Goal: Contribute content: Contribute content

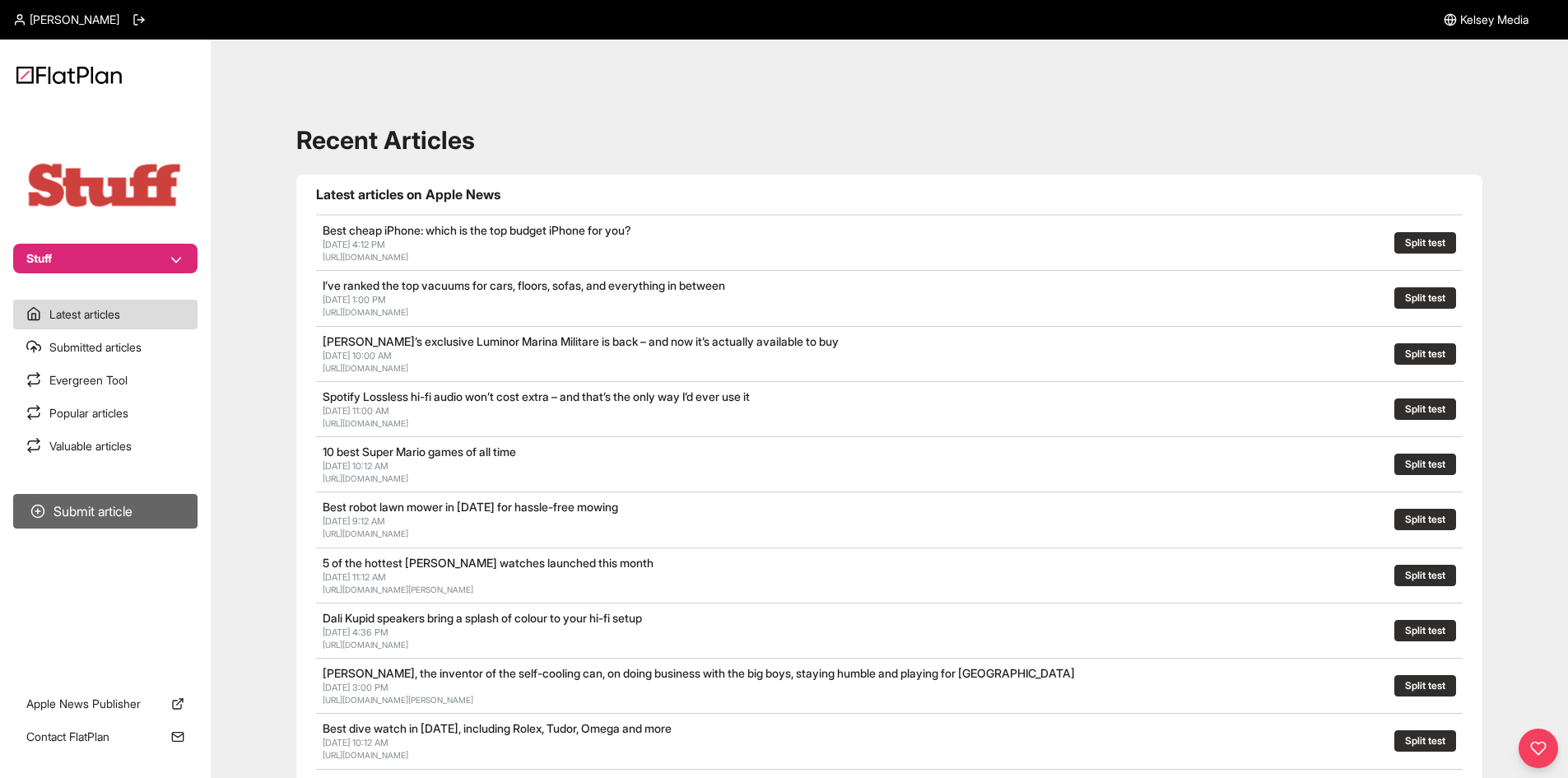
click at [119, 520] on button "Submit article" at bounding box center [105, 511] width 184 height 35
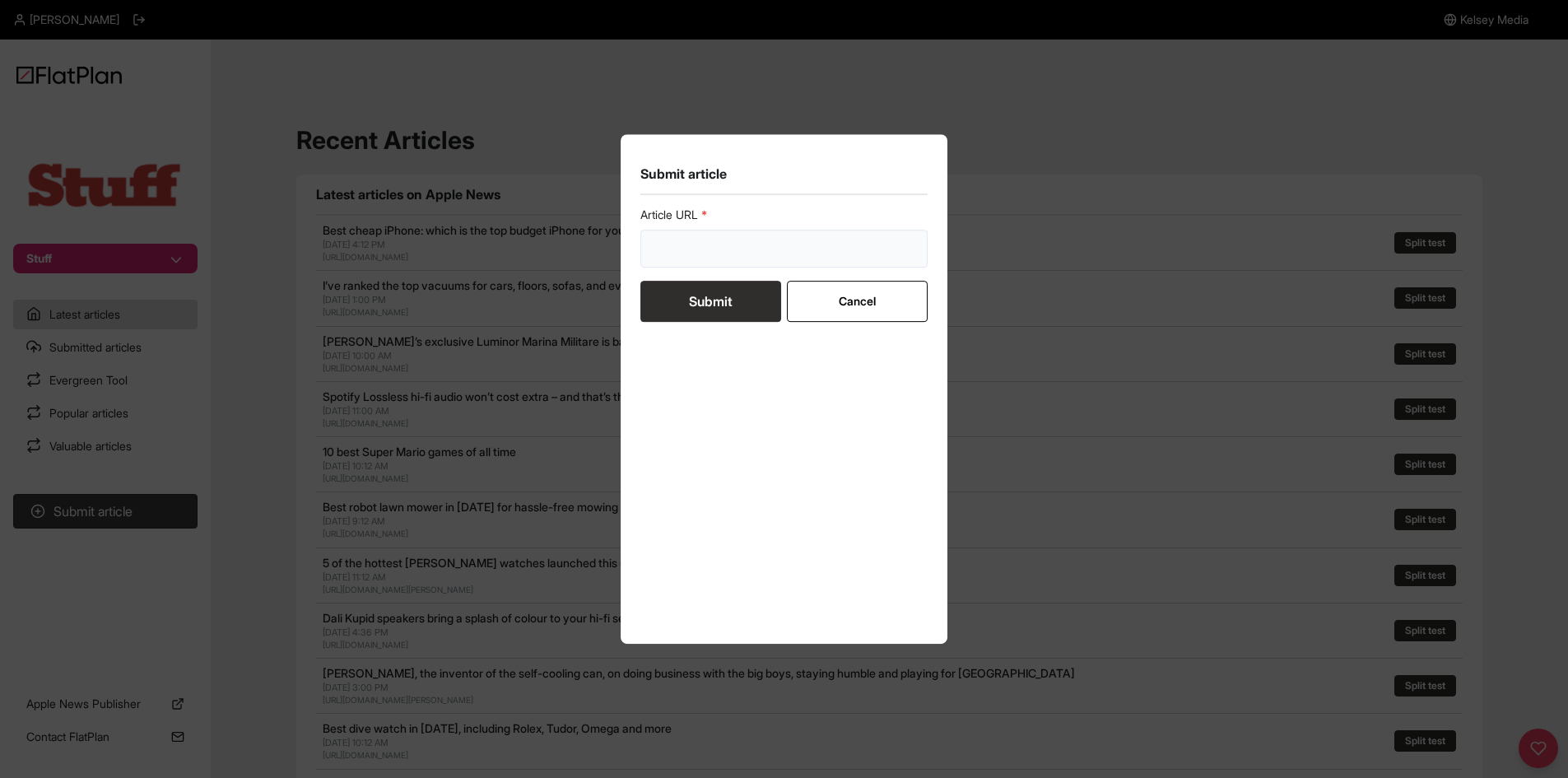
click at [713, 251] on input "url" at bounding box center [784, 249] width 288 height 38
paste input "https://www.stuff.tv/features/best-4k-tv/"
type input "https://www.stuff.tv/features/best-4k-tv/"
click at [701, 305] on button "Submit" at bounding box center [711, 302] width 141 height 41
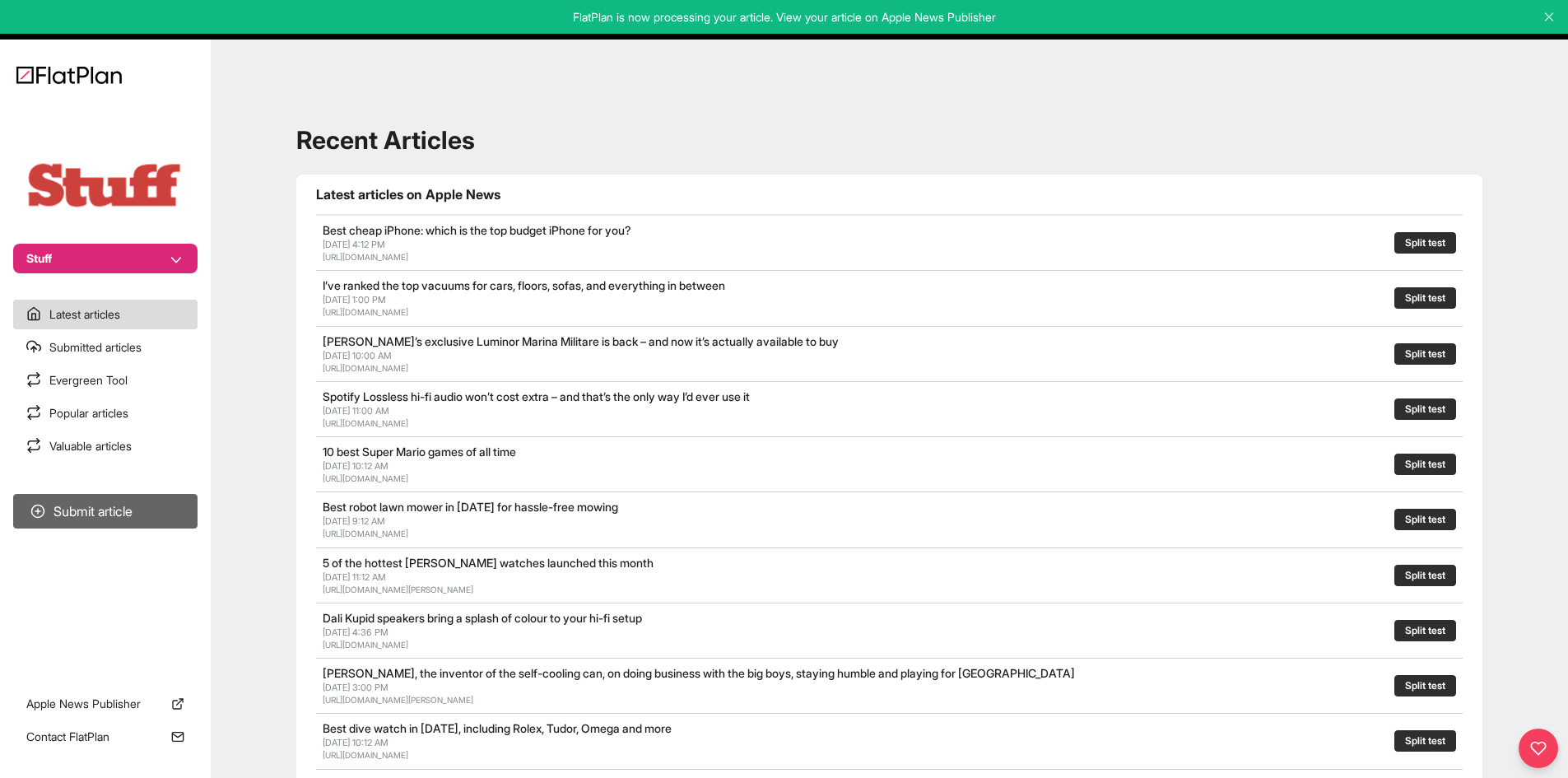
click at [164, 498] on button "Submit article" at bounding box center [105, 511] width 184 height 35
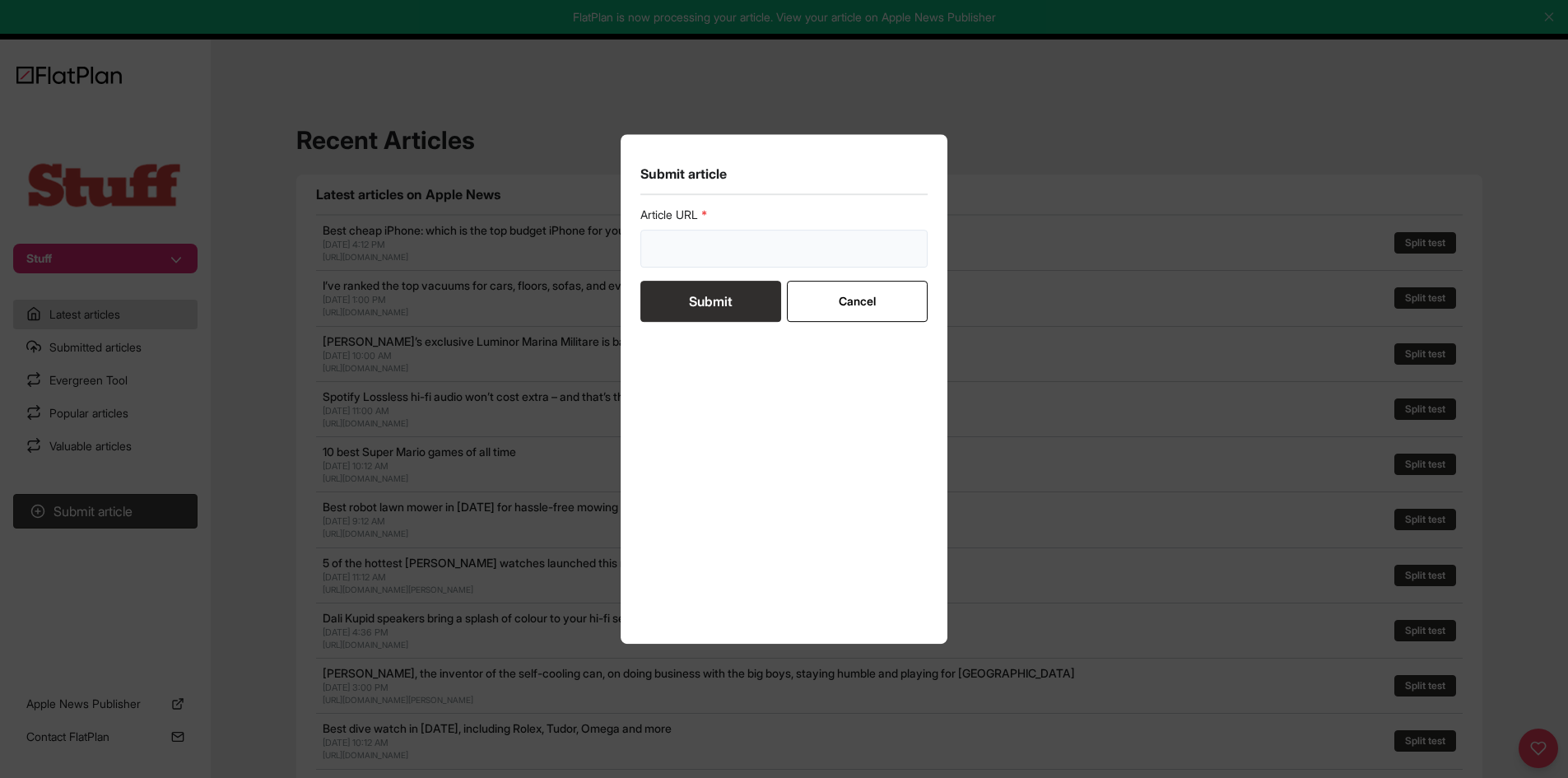
click at [682, 267] on input "url" at bounding box center [784, 249] width 288 height 38
paste input "https://www.stuff.tv/review/hp-omnibook-x-flip-16-review/"
type input "https://www.stuff.tv/review/hp-omnibook-x-flip-16-review/"
click at [683, 290] on button "Submit" at bounding box center [711, 302] width 141 height 41
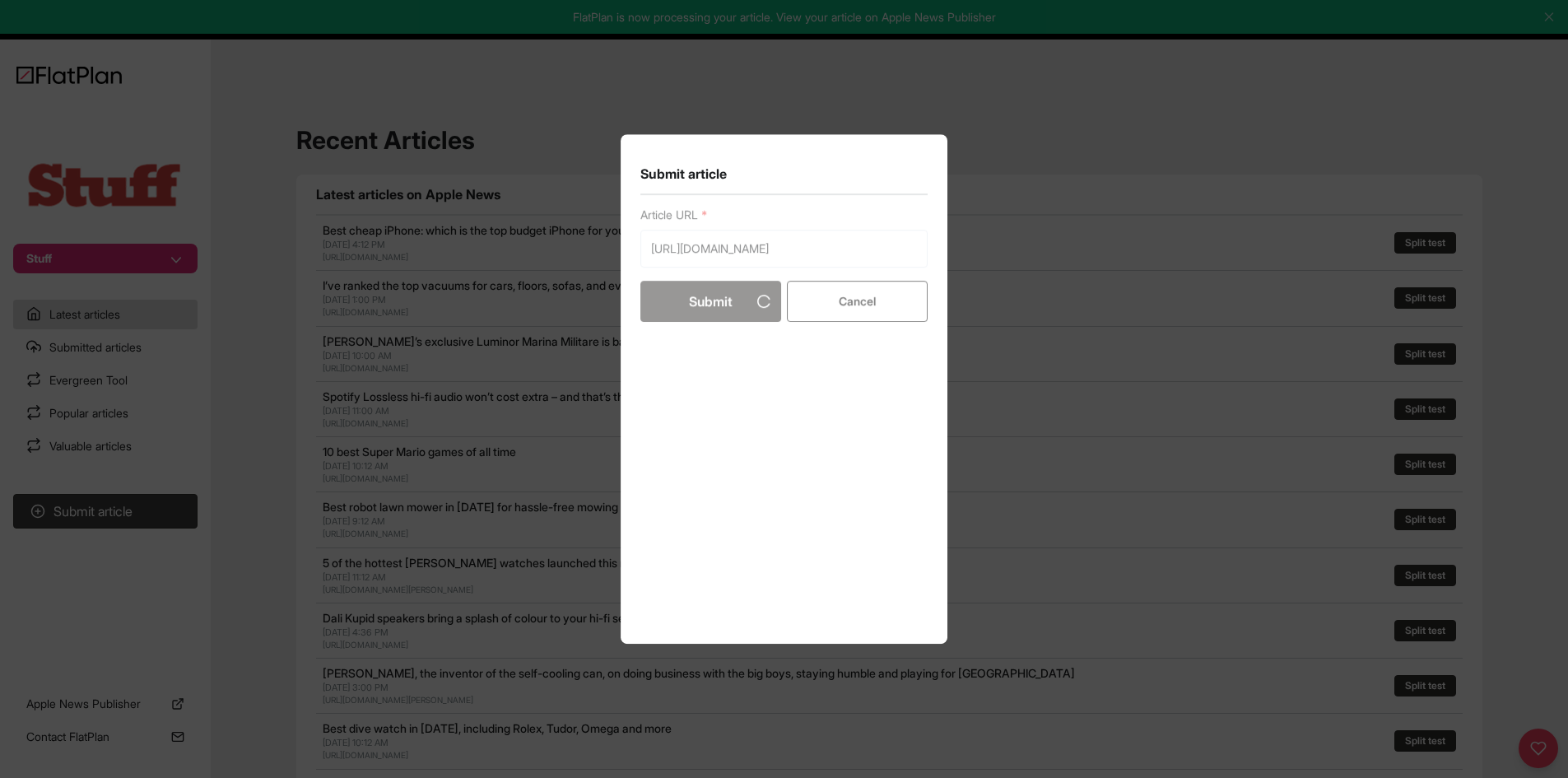
scroll to position [0, 0]
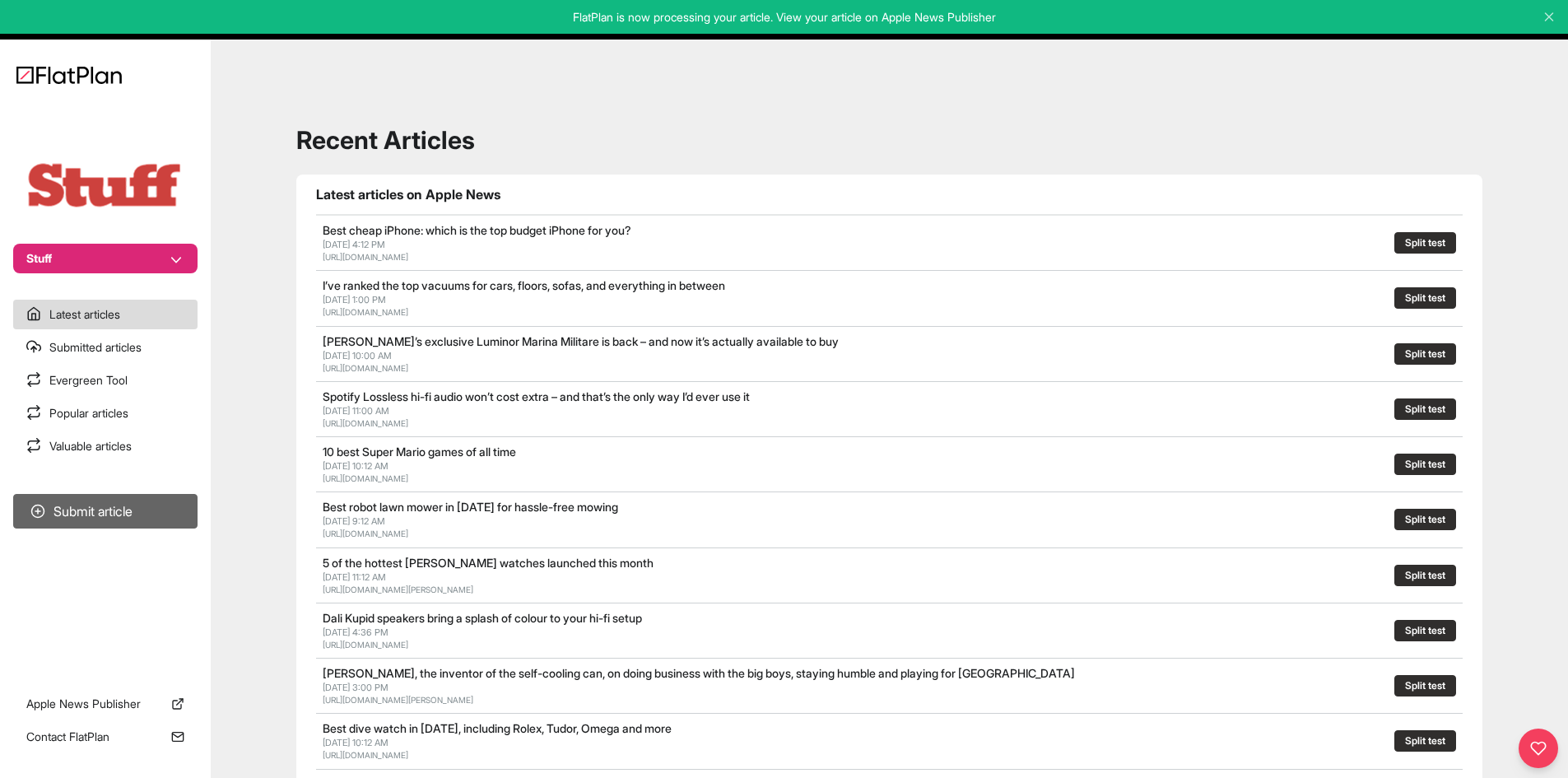
click at [149, 518] on button "Submit article" at bounding box center [105, 511] width 184 height 35
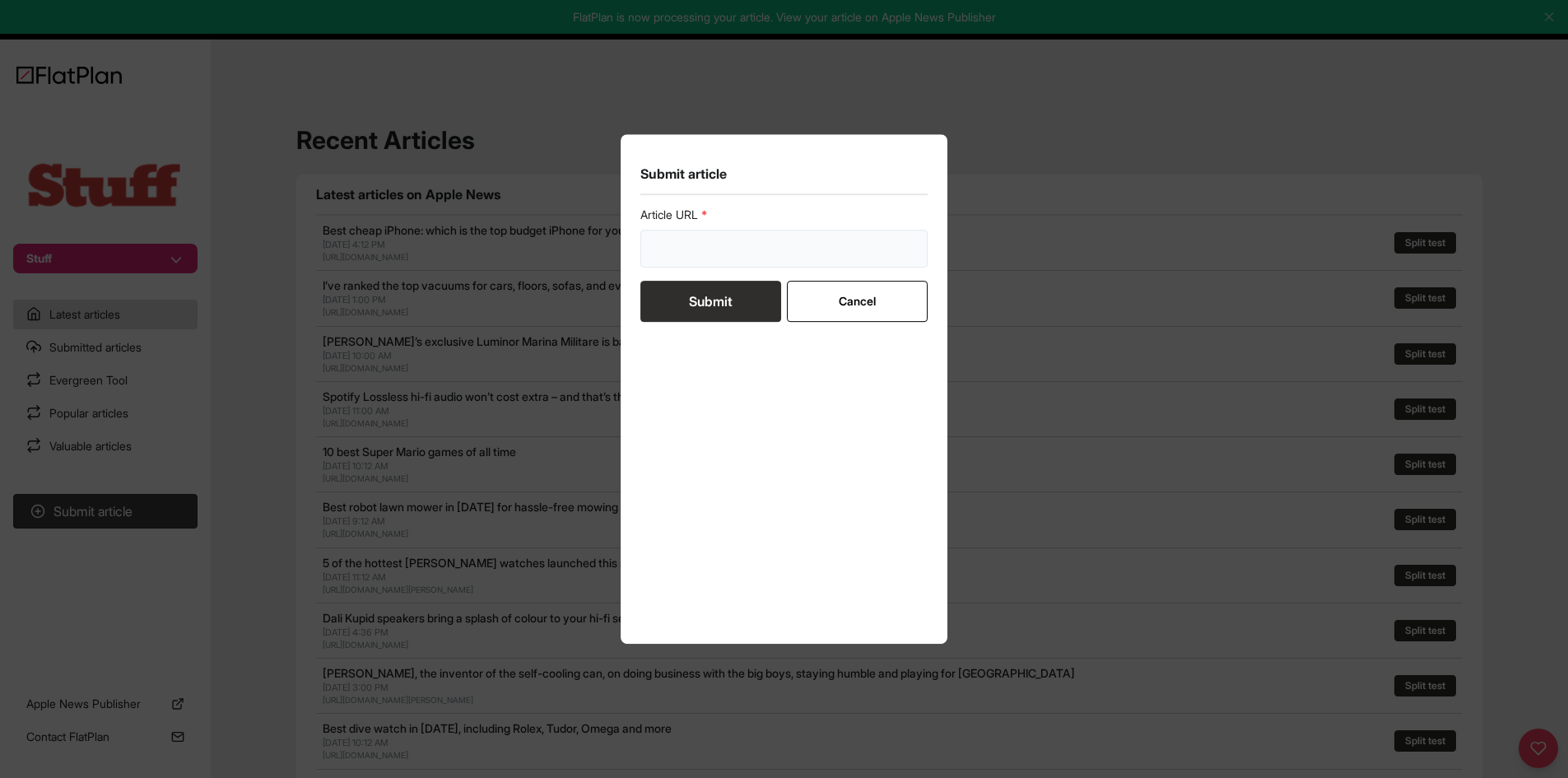
click at [702, 252] on input "url" at bounding box center [784, 249] width 288 height 38
paste input "https://www.stuff.tv/features/best-iphone-and-ipad-apps-paid/"
type input "https://www.stuff.tv/features/best-iphone-and-ipad-apps-paid/"
click at [703, 304] on button "Submit" at bounding box center [711, 302] width 141 height 41
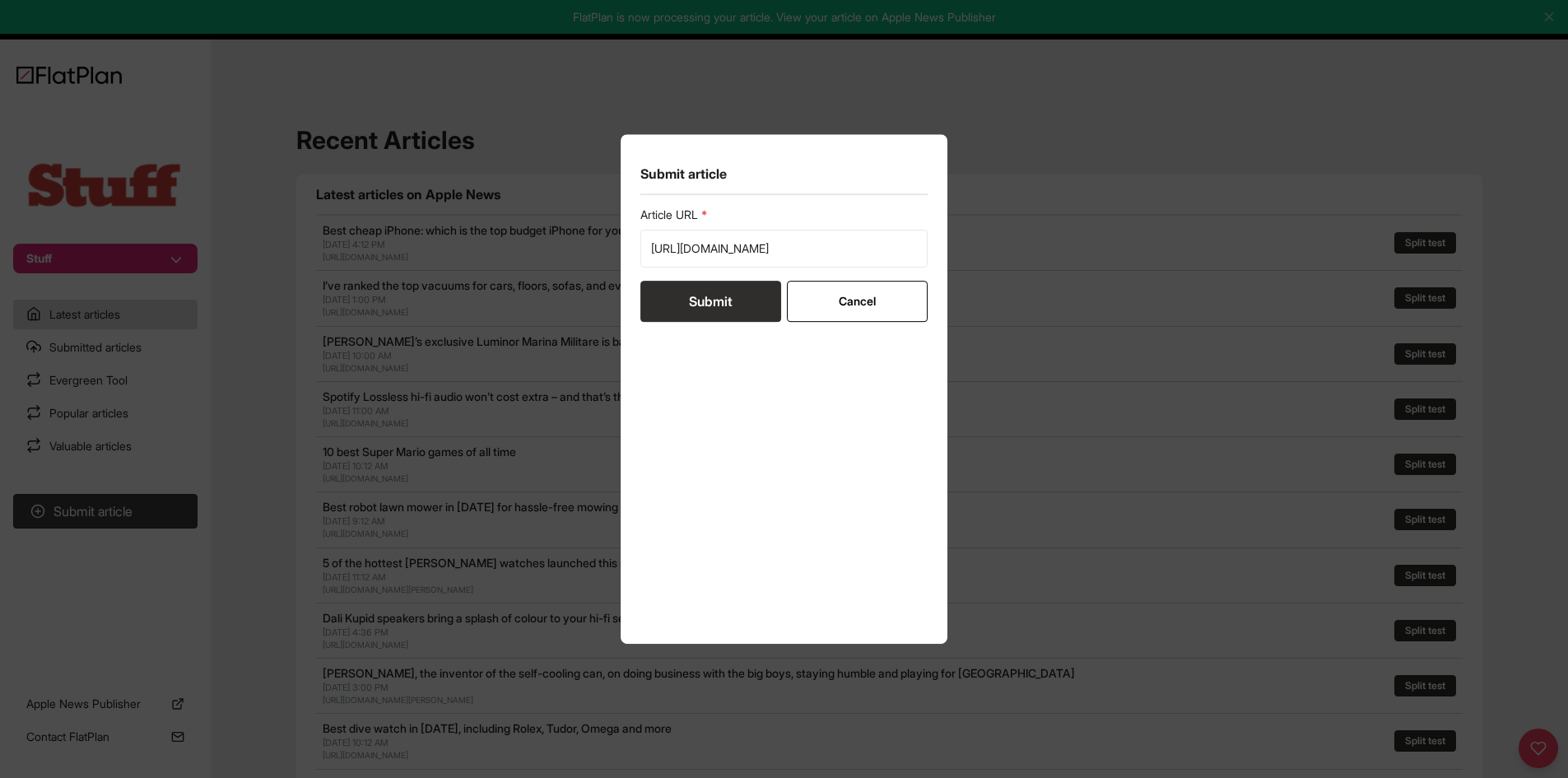
scroll to position [0, 0]
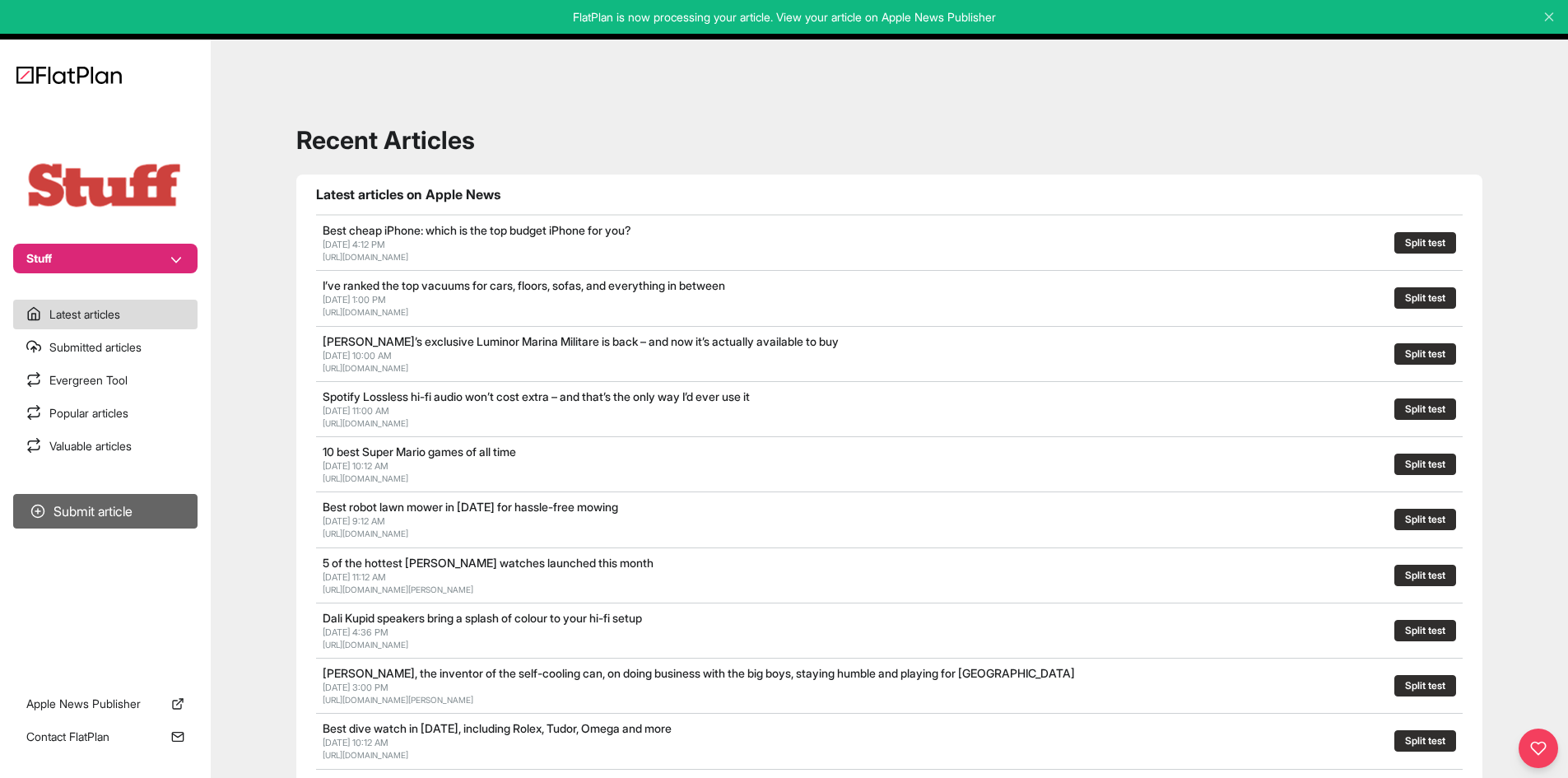
click at [150, 500] on button "Submit article" at bounding box center [105, 511] width 184 height 35
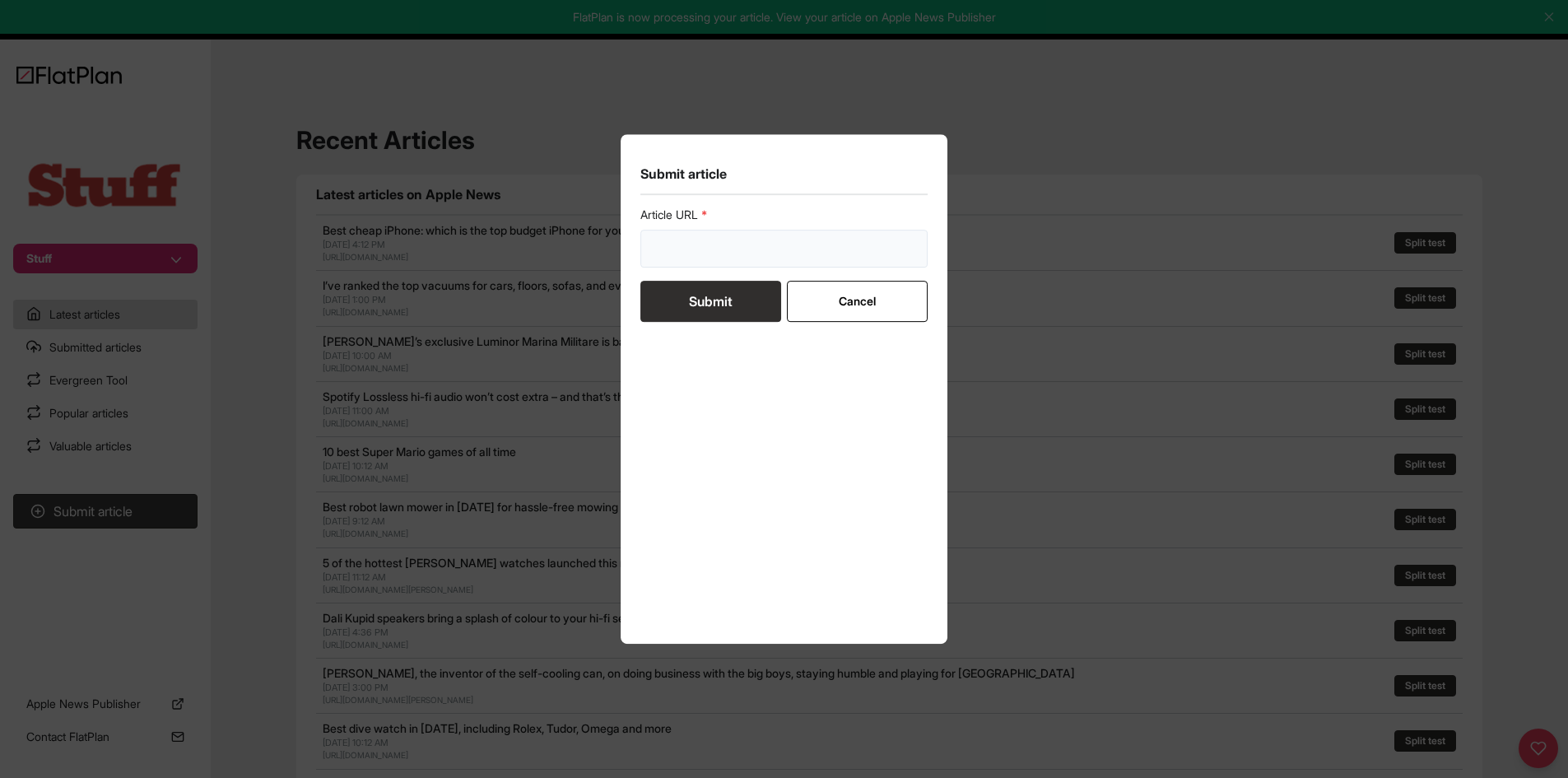
drag, startPoint x: 676, startPoint y: 245, endPoint x: 684, endPoint y: 245, distance: 8.0
click at [677, 245] on input "url" at bounding box center [784, 249] width 288 height 38
paste input "https://www.stuff.tv/features/apple-one-explained/"
type input "https://www.stuff.tv/features/apple-one-explained/"
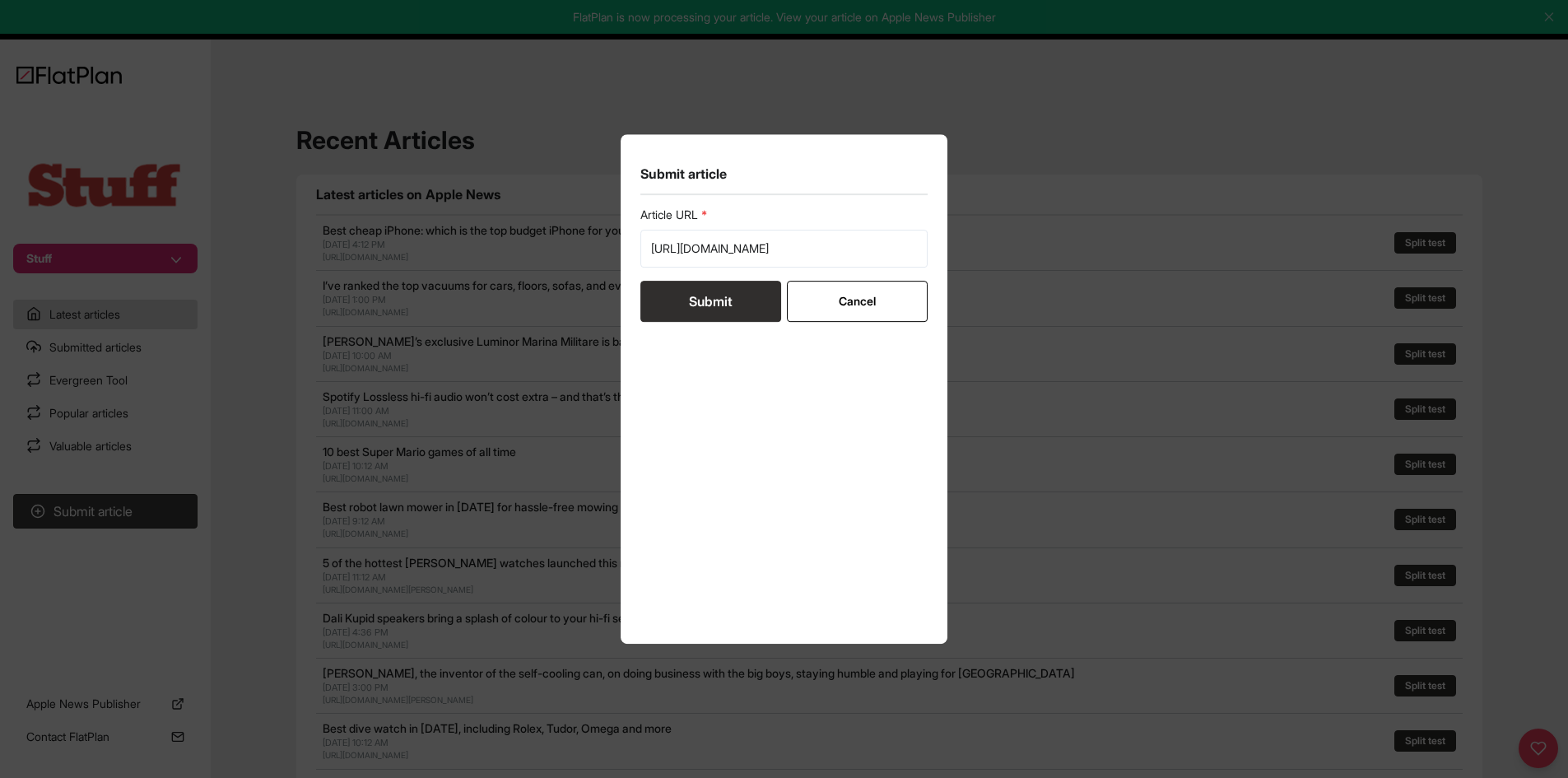
click at [694, 290] on button "Submit" at bounding box center [711, 302] width 141 height 41
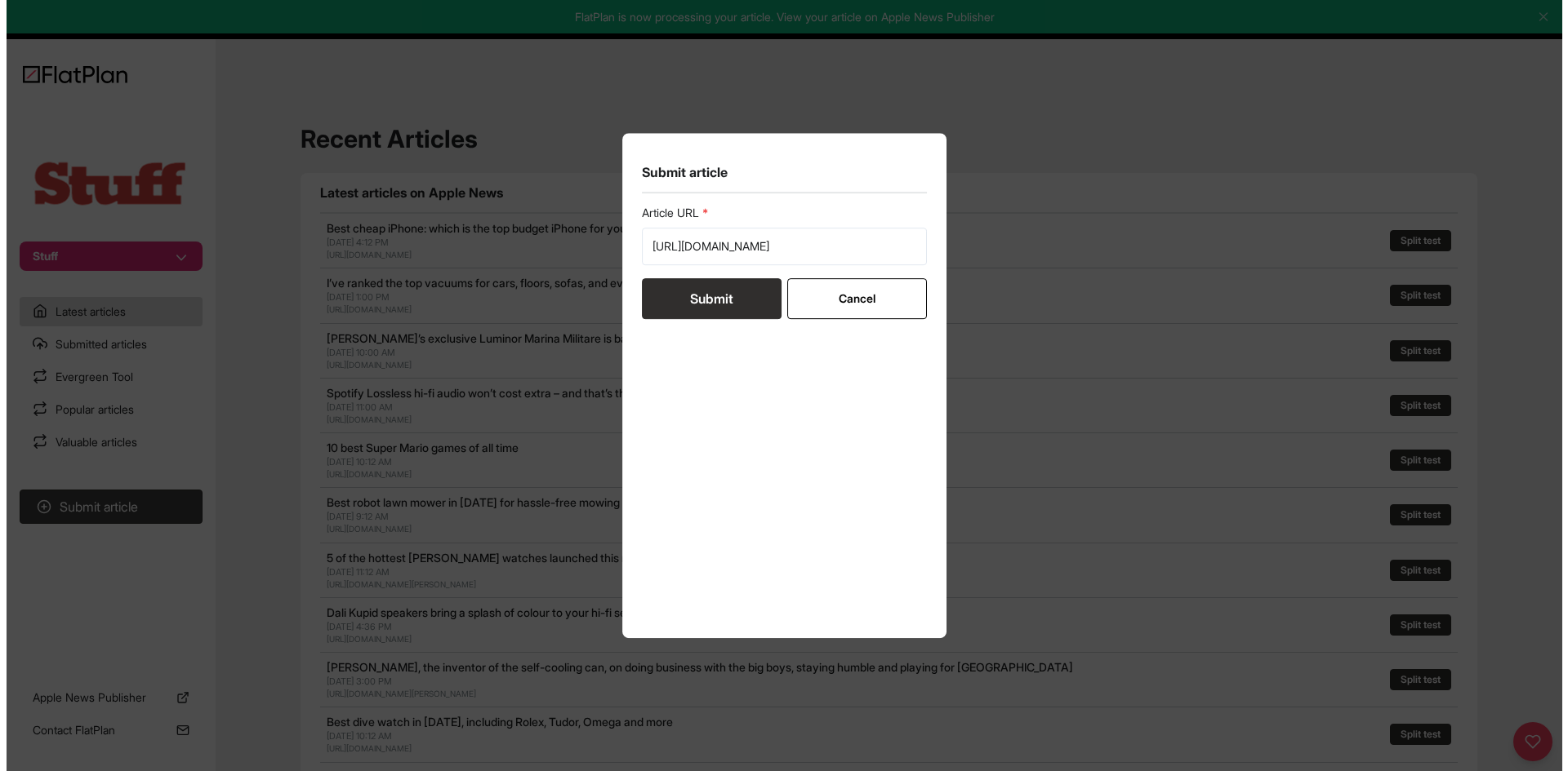
scroll to position [0, 0]
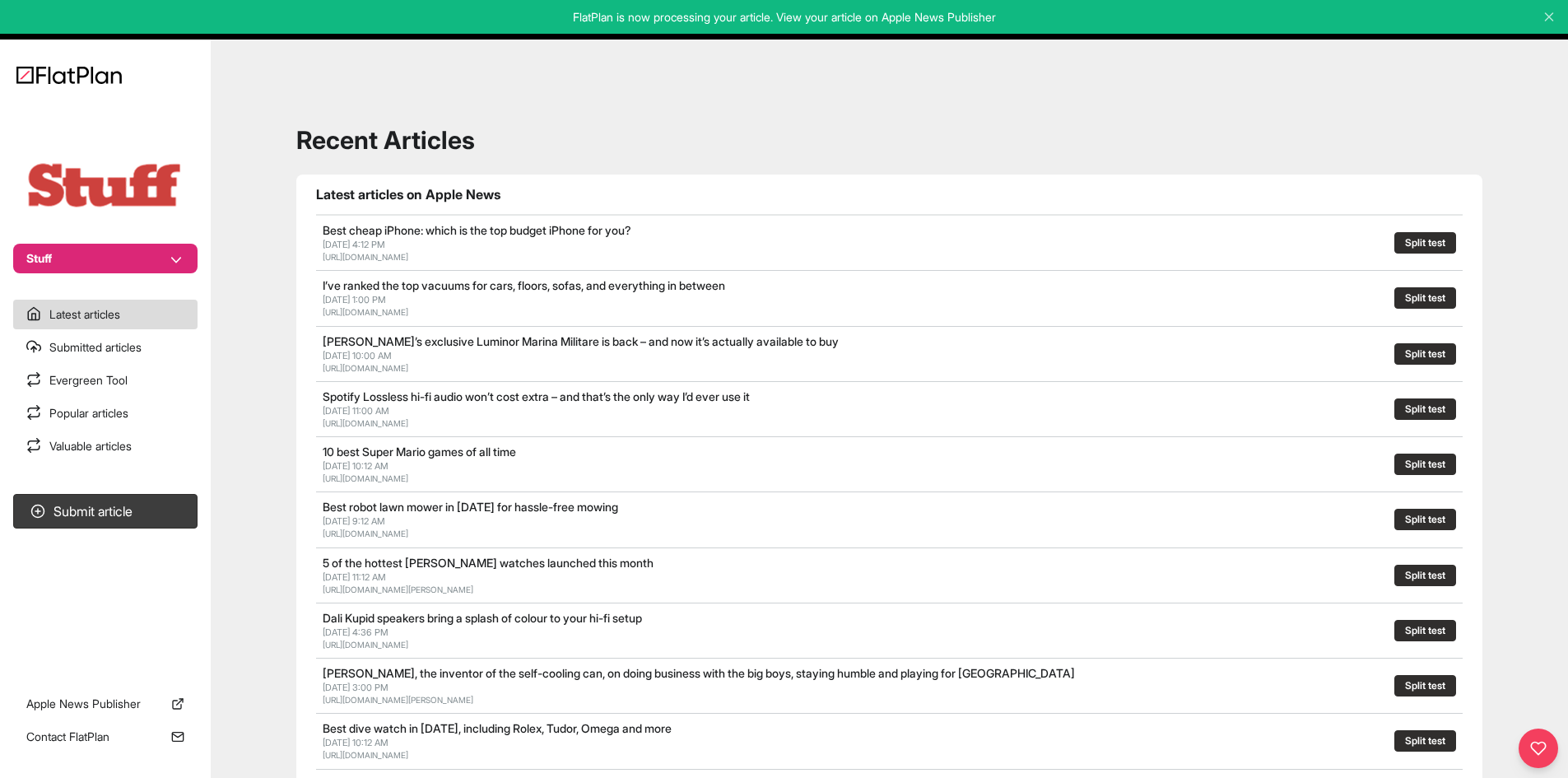
click at [104, 254] on button "Stuff" at bounding box center [105, 258] width 184 height 30
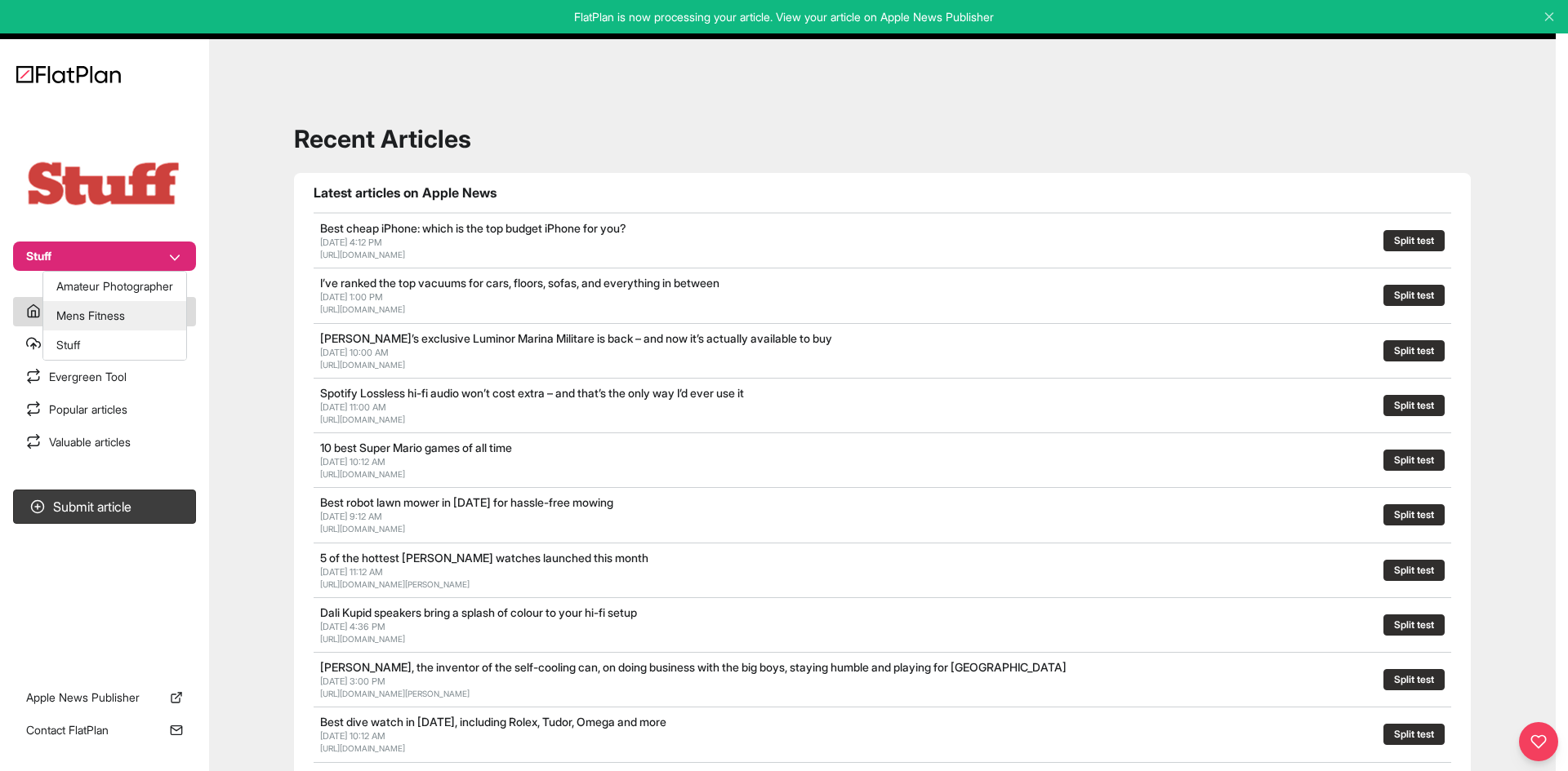
click at [108, 309] on button "Mens Fitness" at bounding box center [115, 316] width 143 height 29
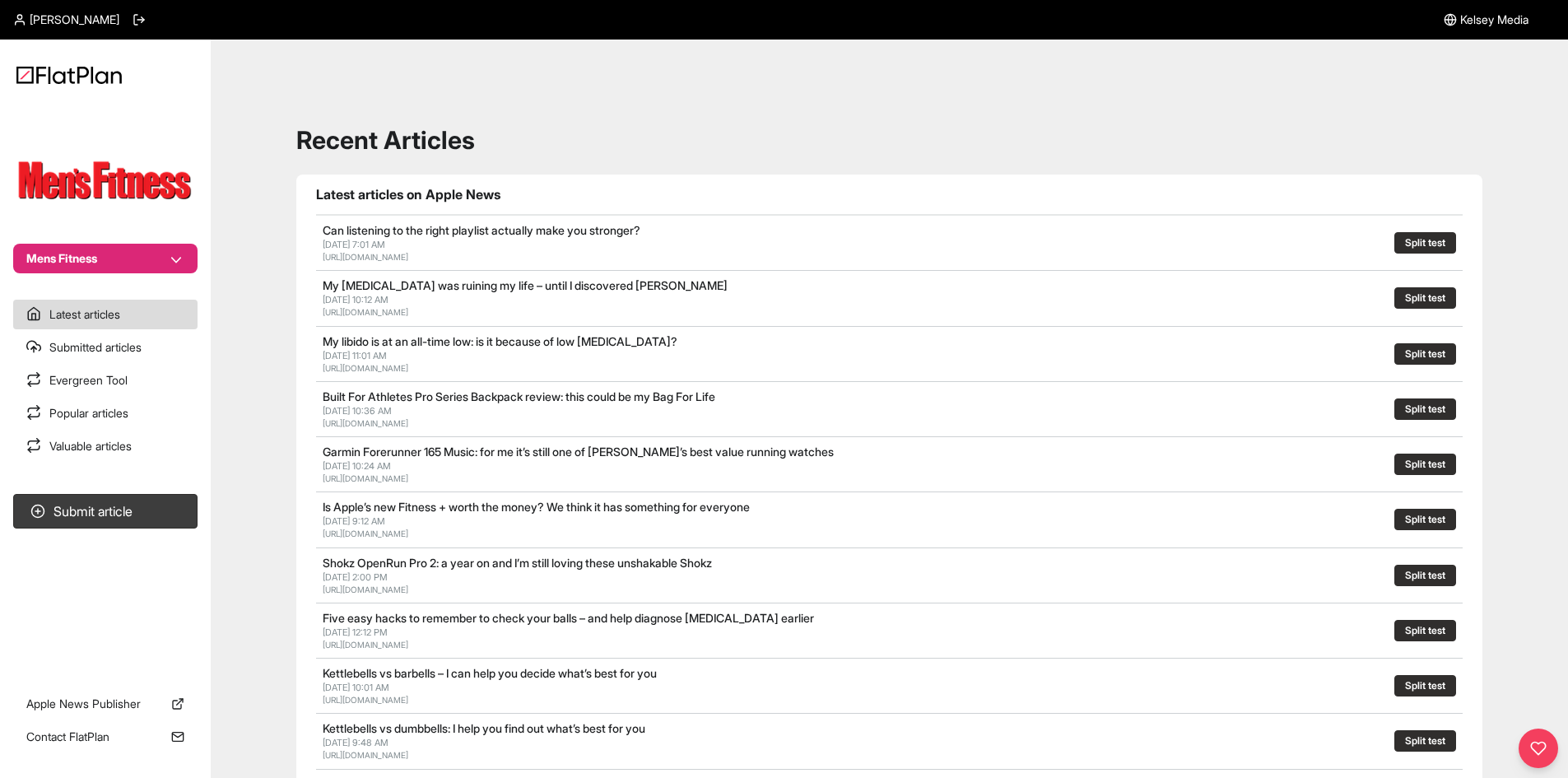
click at [101, 256] on button "Mens Fitness" at bounding box center [105, 258] width 184 height 30
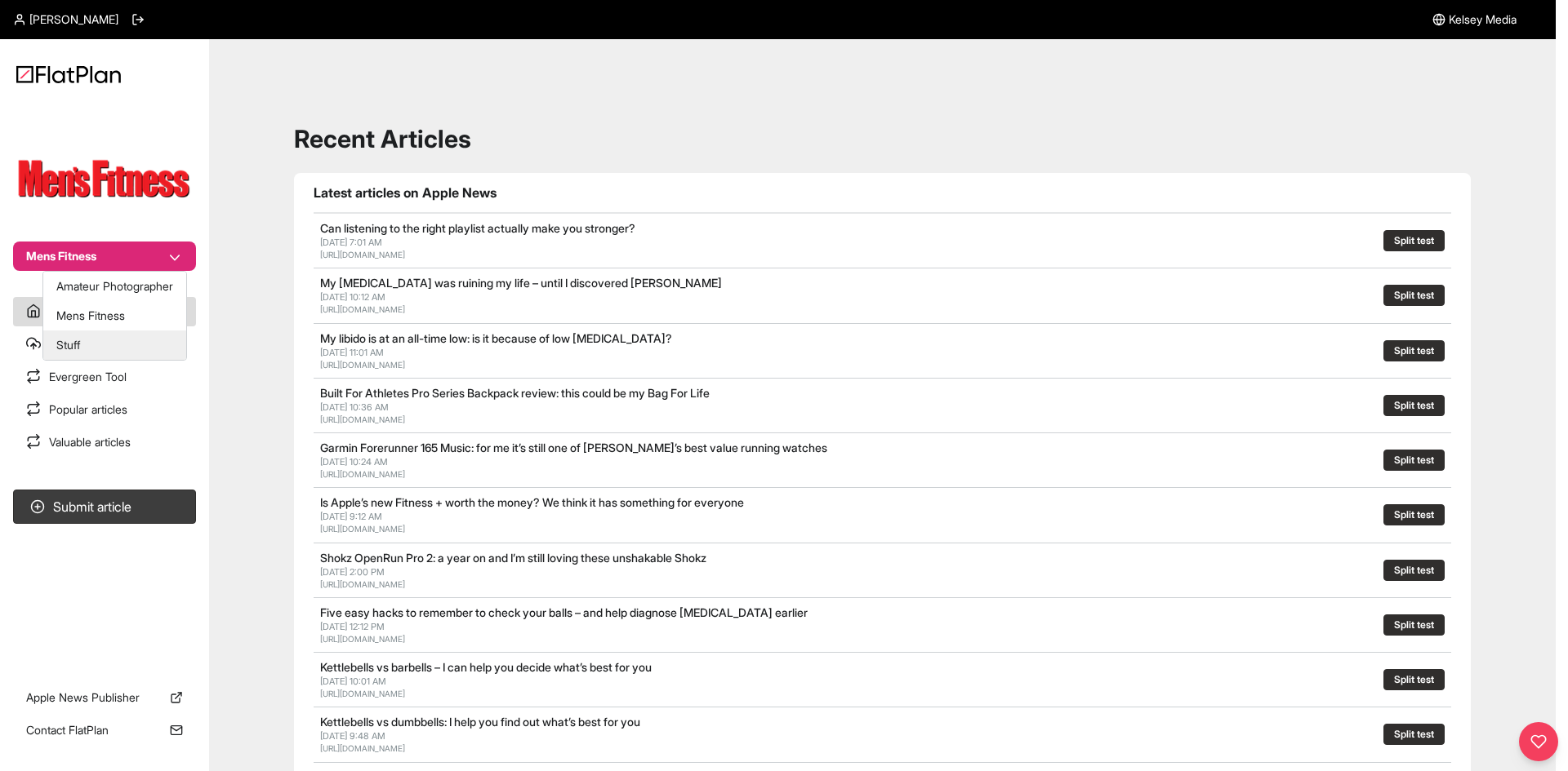
click at [108, 337] on button "Stuff" at bounding box center [115, 345] width 143 height 29
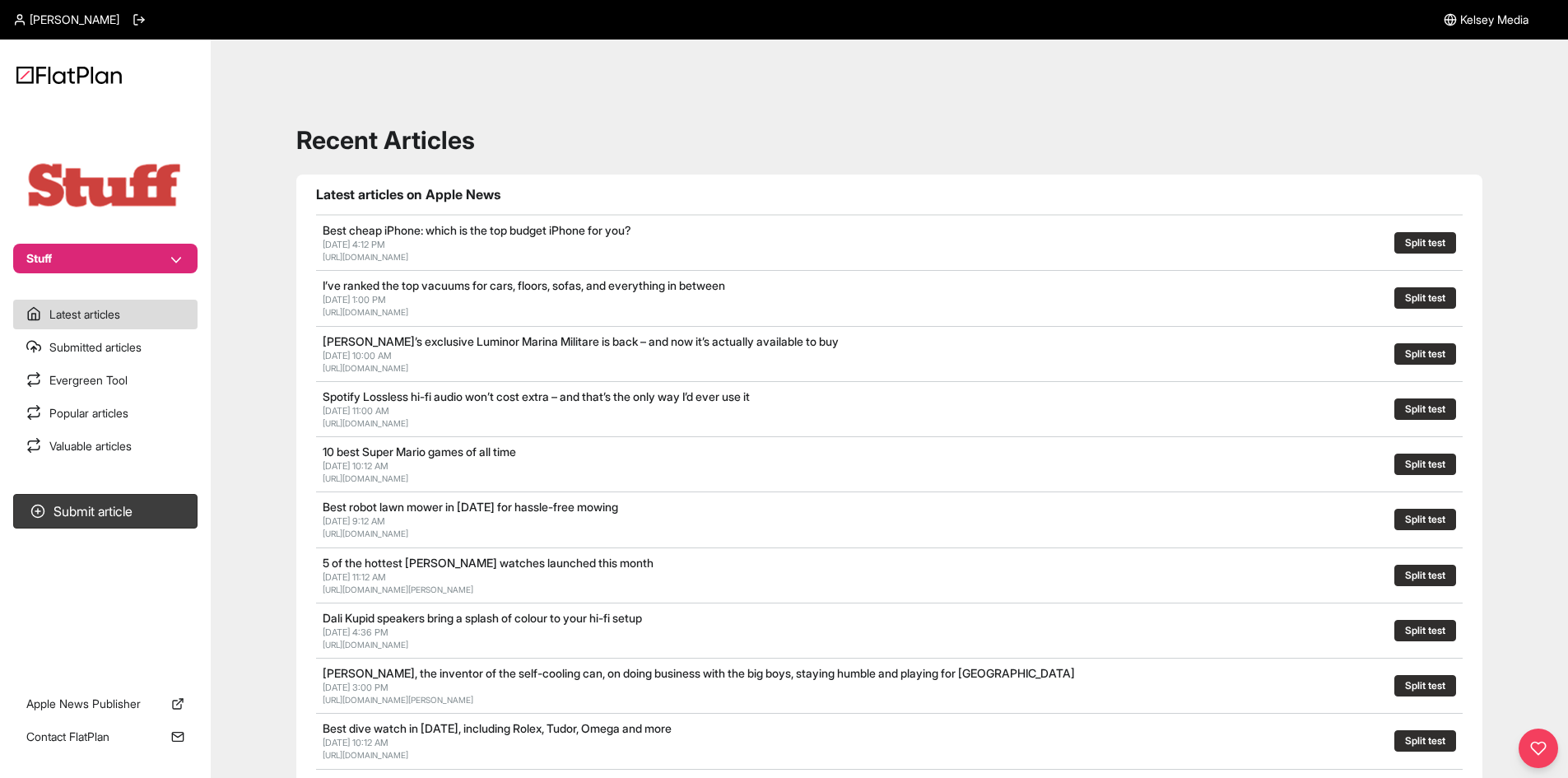
click at [149, 242] on section "Stuff" at bounding box center [105, 193] width 211 height 161
click at [142, 248] on button "Stuff" at bounding box center [105, 258] width 184 height 30
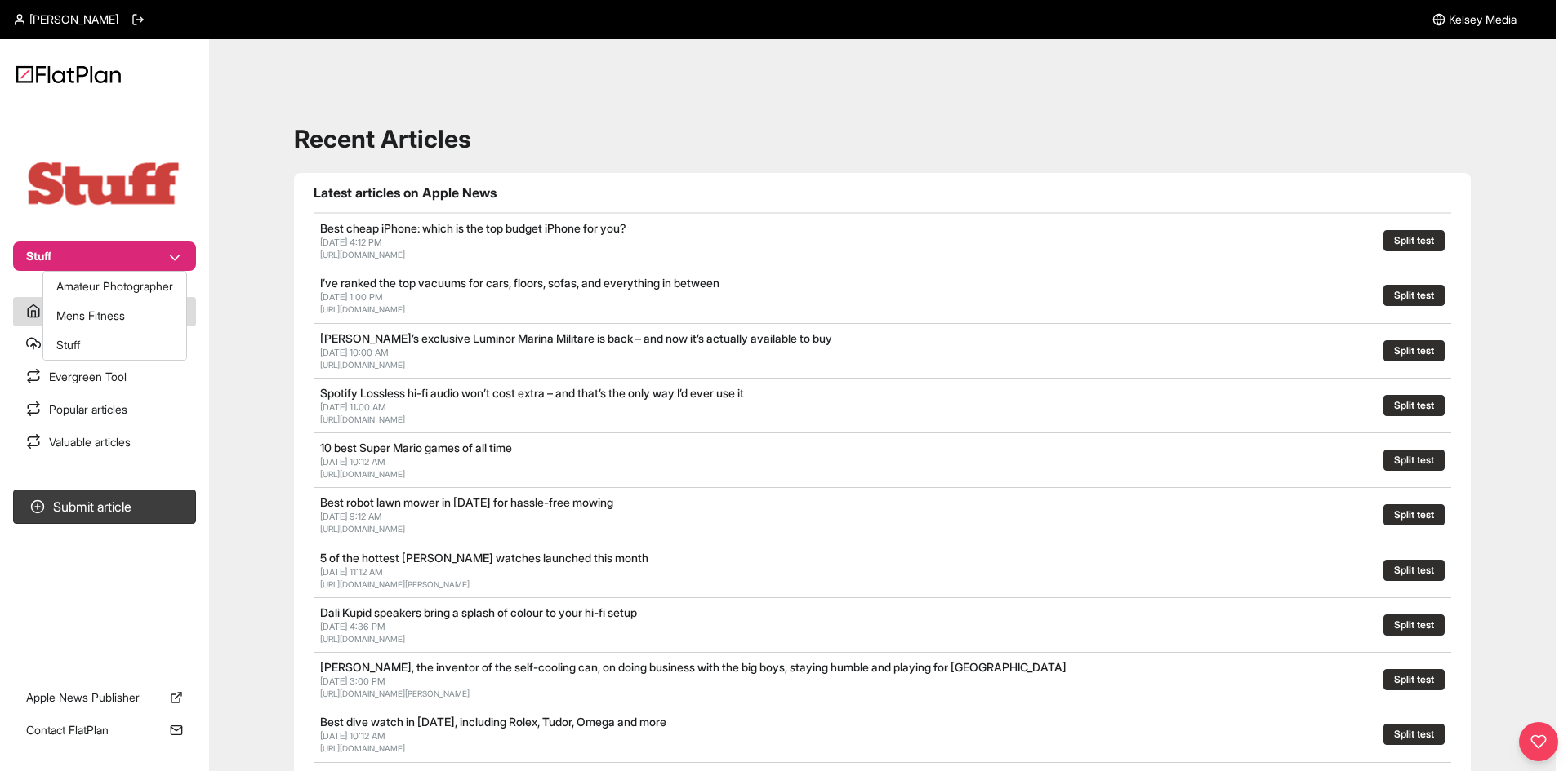
click at [135, 271] on div "Amateur Photographer Mens Fitness Stuff" at bounding box center [115, 316] width 145 height 90
click at [120, 305] on button "Mens Fitness" at bounding box center [115, 316] width 143 height 29
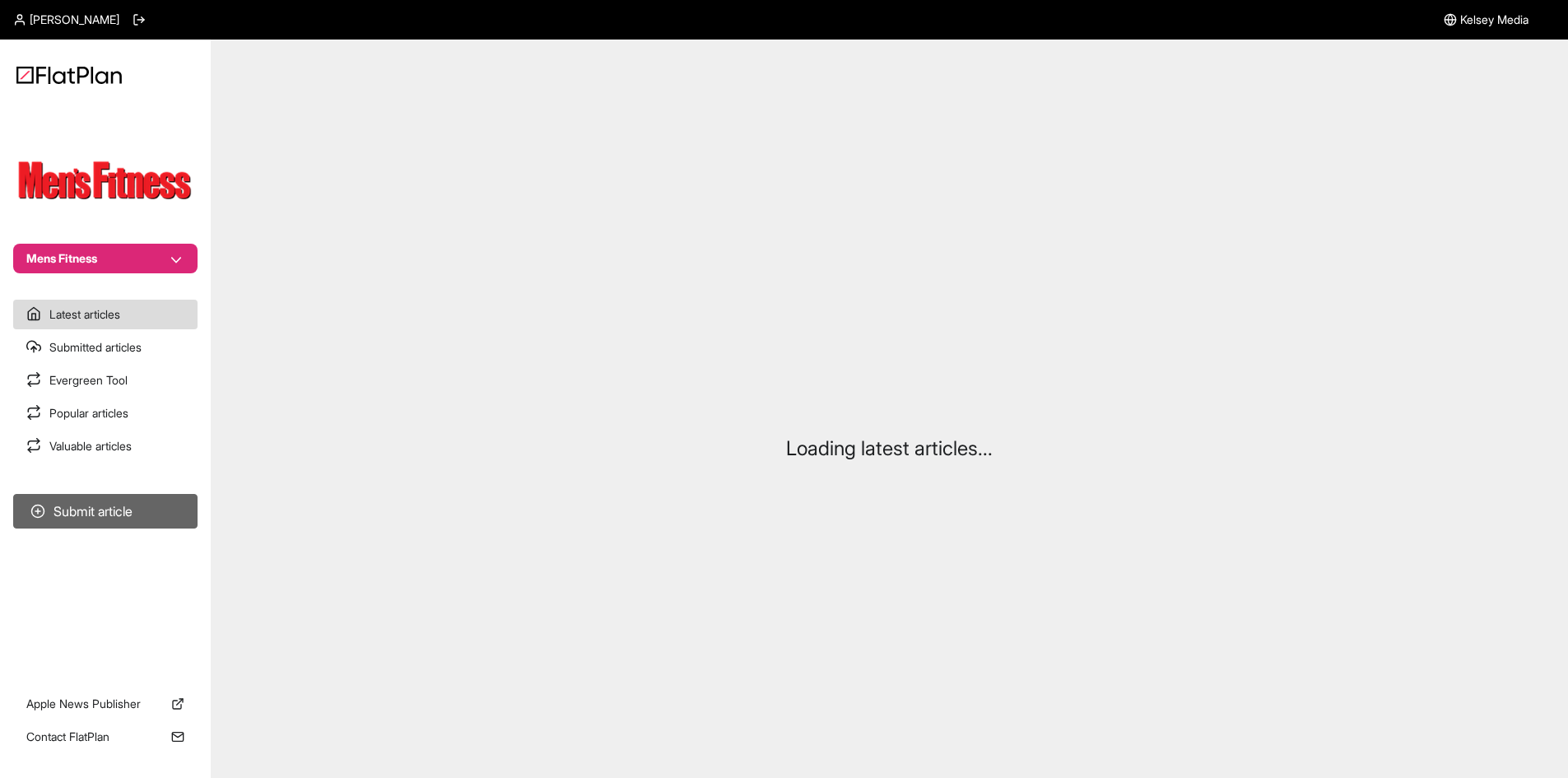
click at [141, 521] on button "Submit article" at bounding box center [105, 511] width 184 height 35
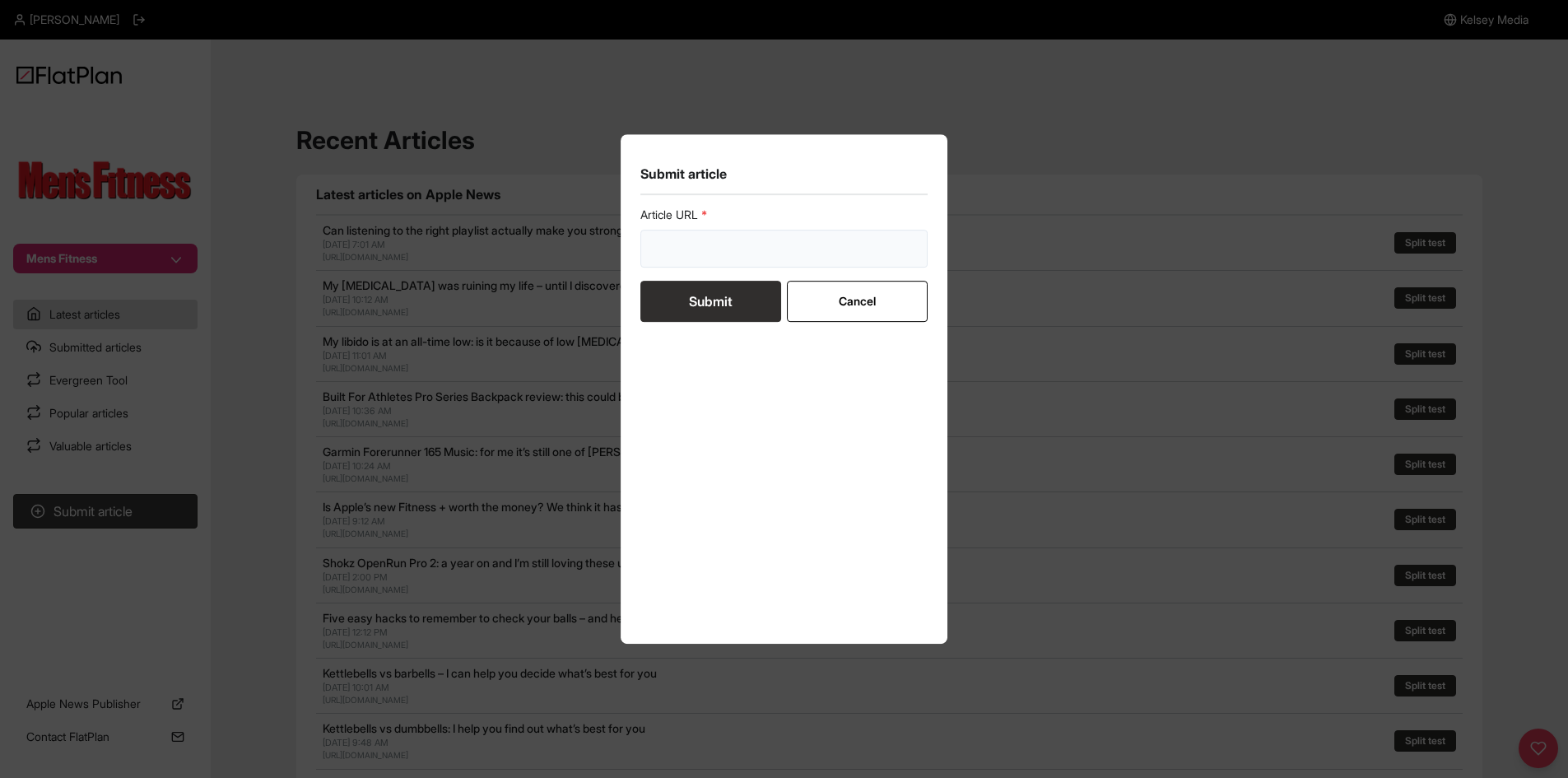
click at [665, 234] on input "url" at bounding box center [784, 249] width 288 height 38
paste input "[URL][DOMAIN_NAME]"
type input "[URL][DOMAIN_NAME]"
click at [667, 290] on button "Submit" at bounding box center [711, 302] width 141 height 41
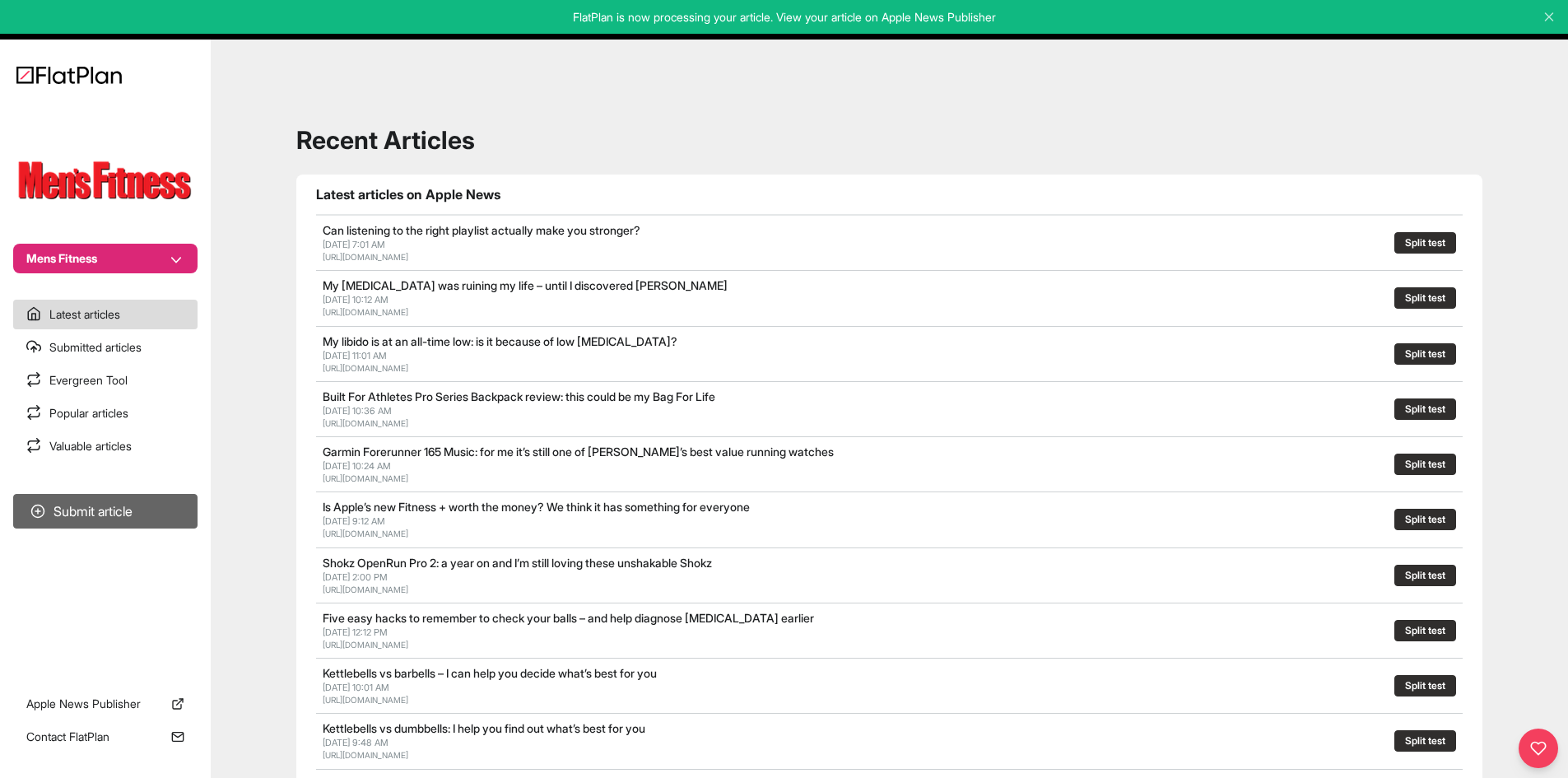
click at [177, 501] on button "Submit article" at bounding box center [105, 511] width 184 height 35
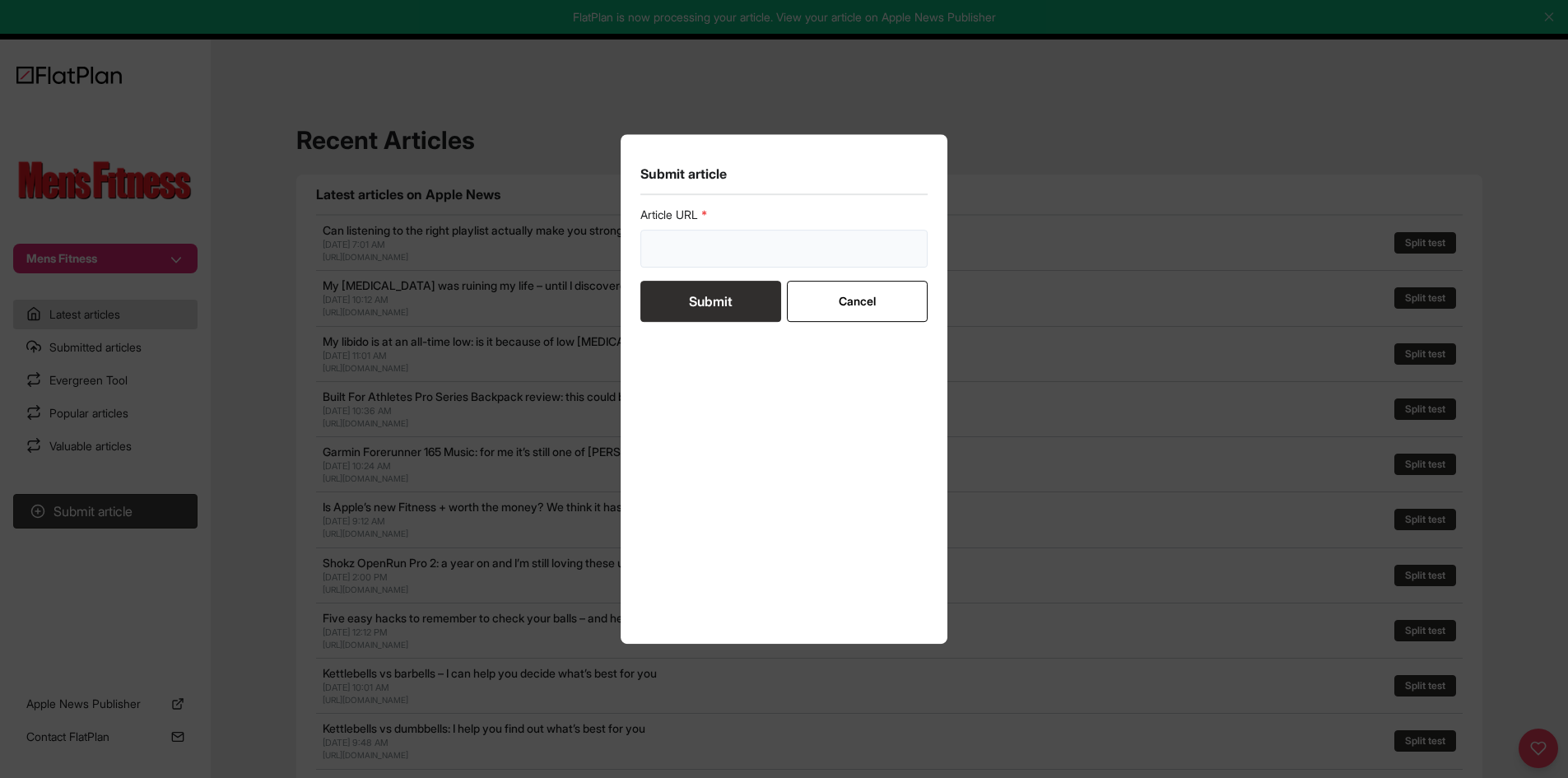
click at [706, 248] on input "url" at bounding box center [784, 249] width 288 height 38
paste input "[URL][DOMAIN_NAME]"
type input "[URL][DOMAIN_NAME]"
click at [705, 300] on button "Submit" at bounding box center [711, 302] width 141 height 41
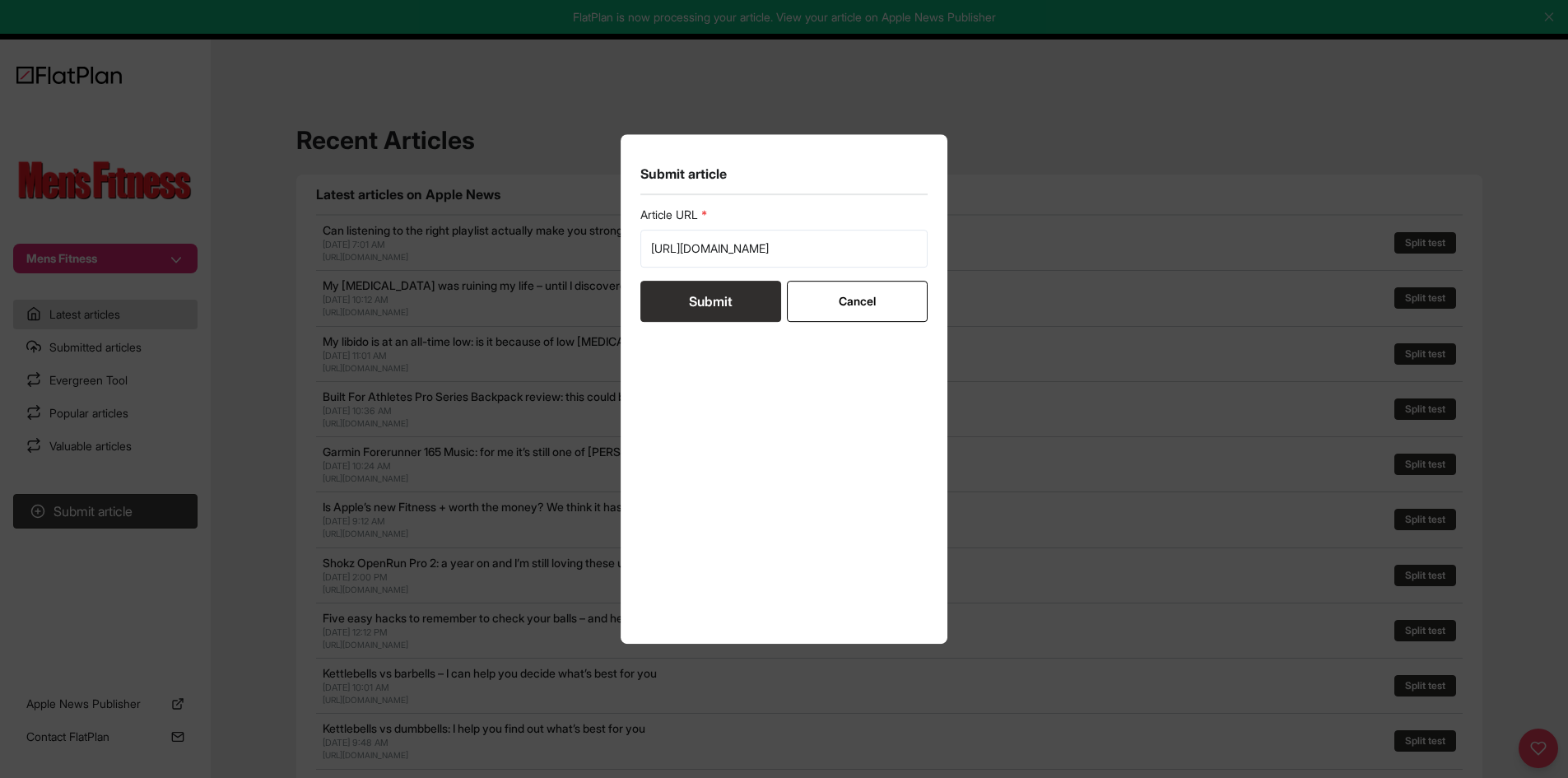
scroll to position [0, 0]
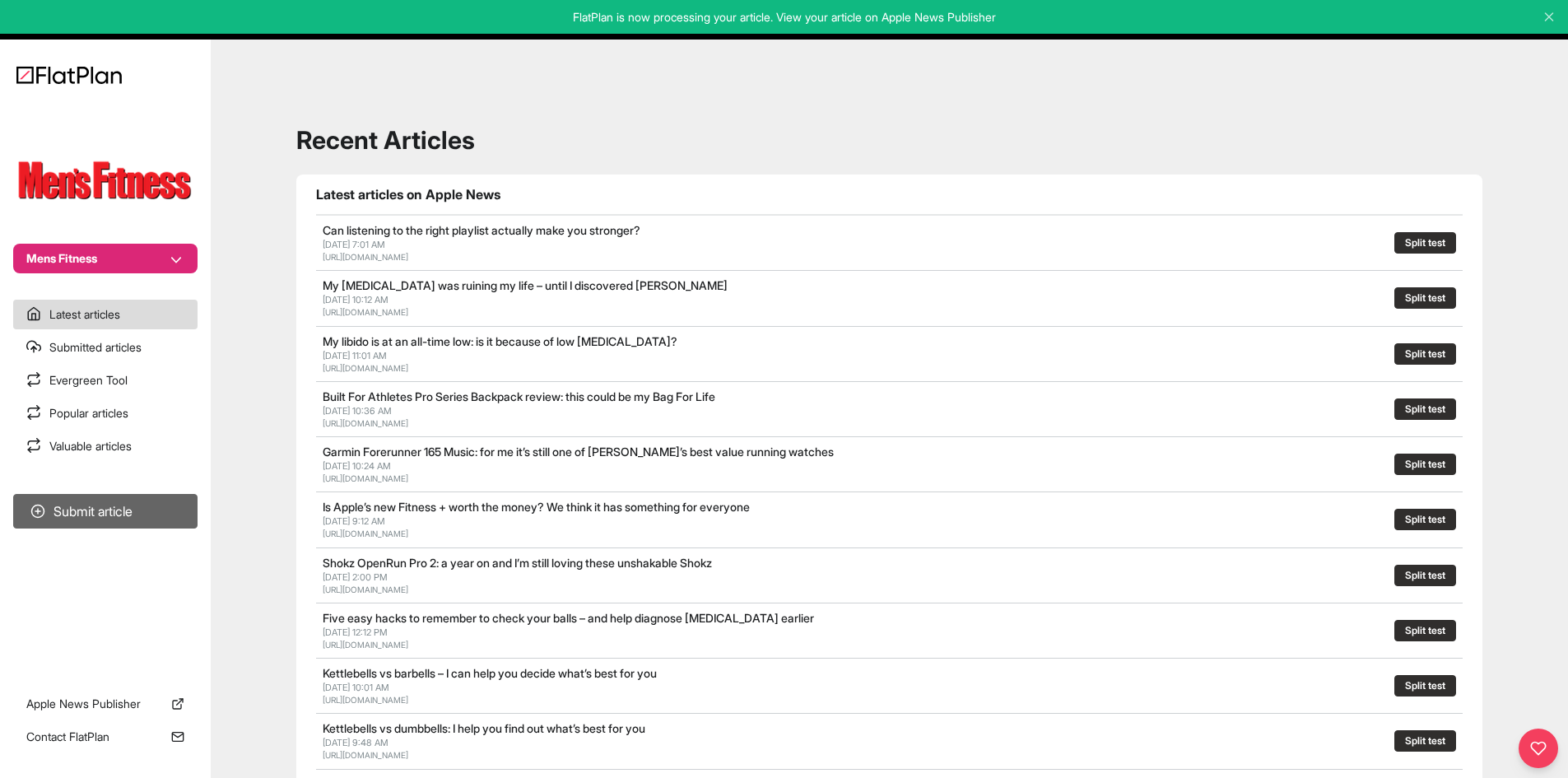
click at [125, 516] on button "Submit article" at bounding box center [105, 511] width 184 height 35
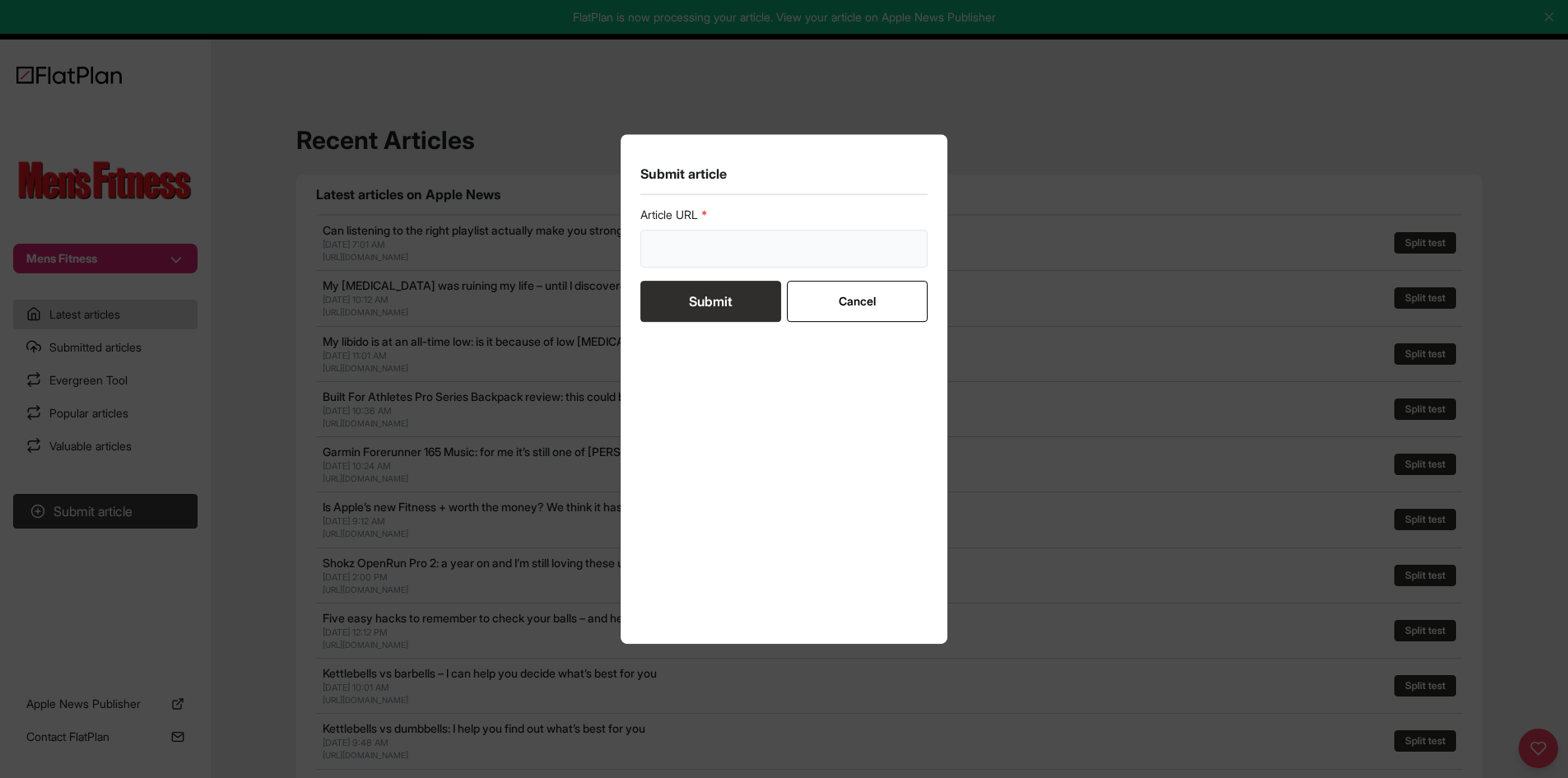
click at [695, 235] on input "url" at bounding box center [784, 249] width 288 height 38
paste input "[URL][DOMAIN_NAME]"
type input "[URL][DOMAIN_NAME]"
click at [704, 292] on button "Submit" at bounding box center [711, 302] width 141 height 41
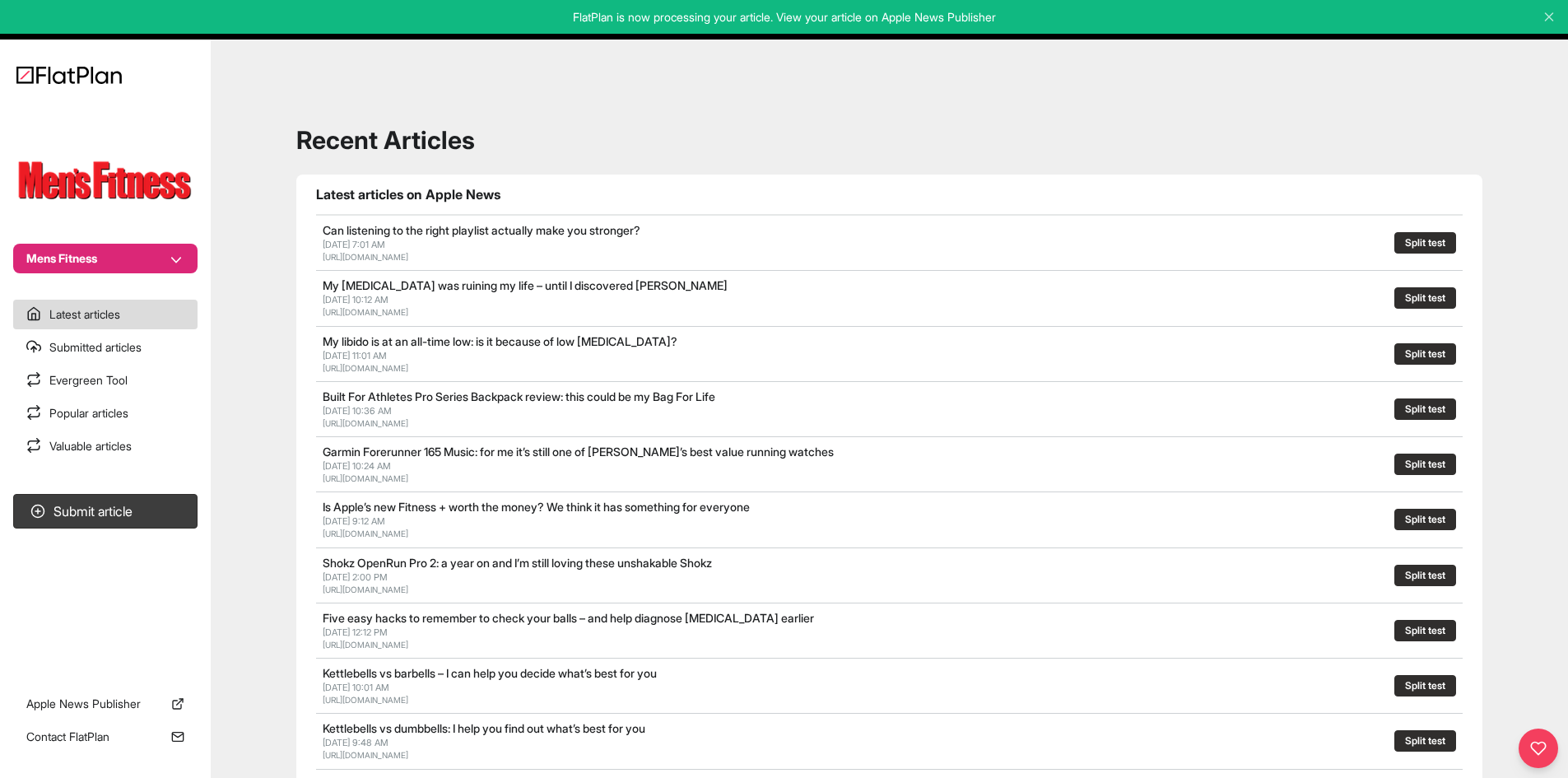
scroll to position [247, 0]
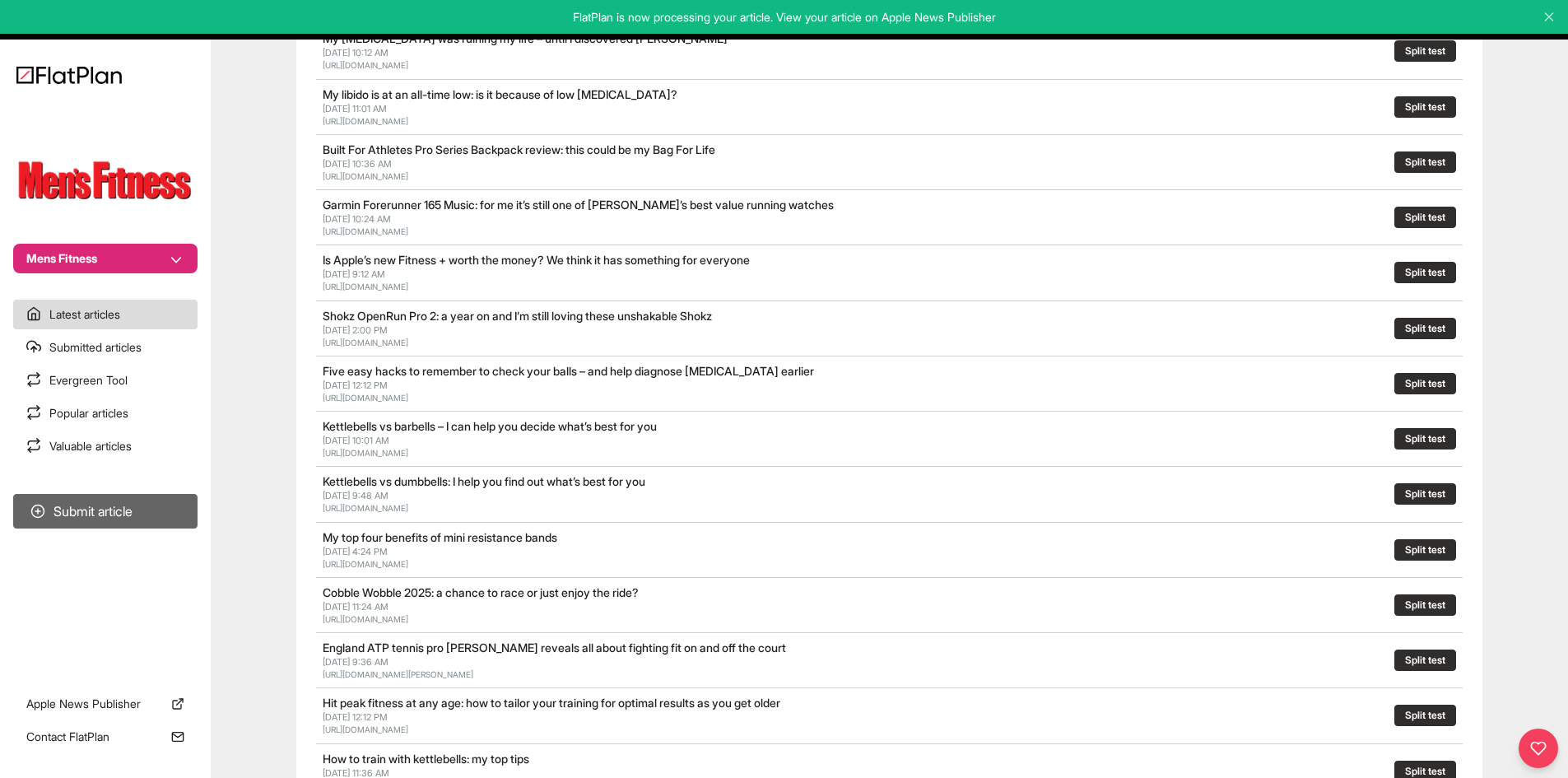
click at [166, 513] on button "Submit article" at bounding box center [105, 511] width 184 height 35
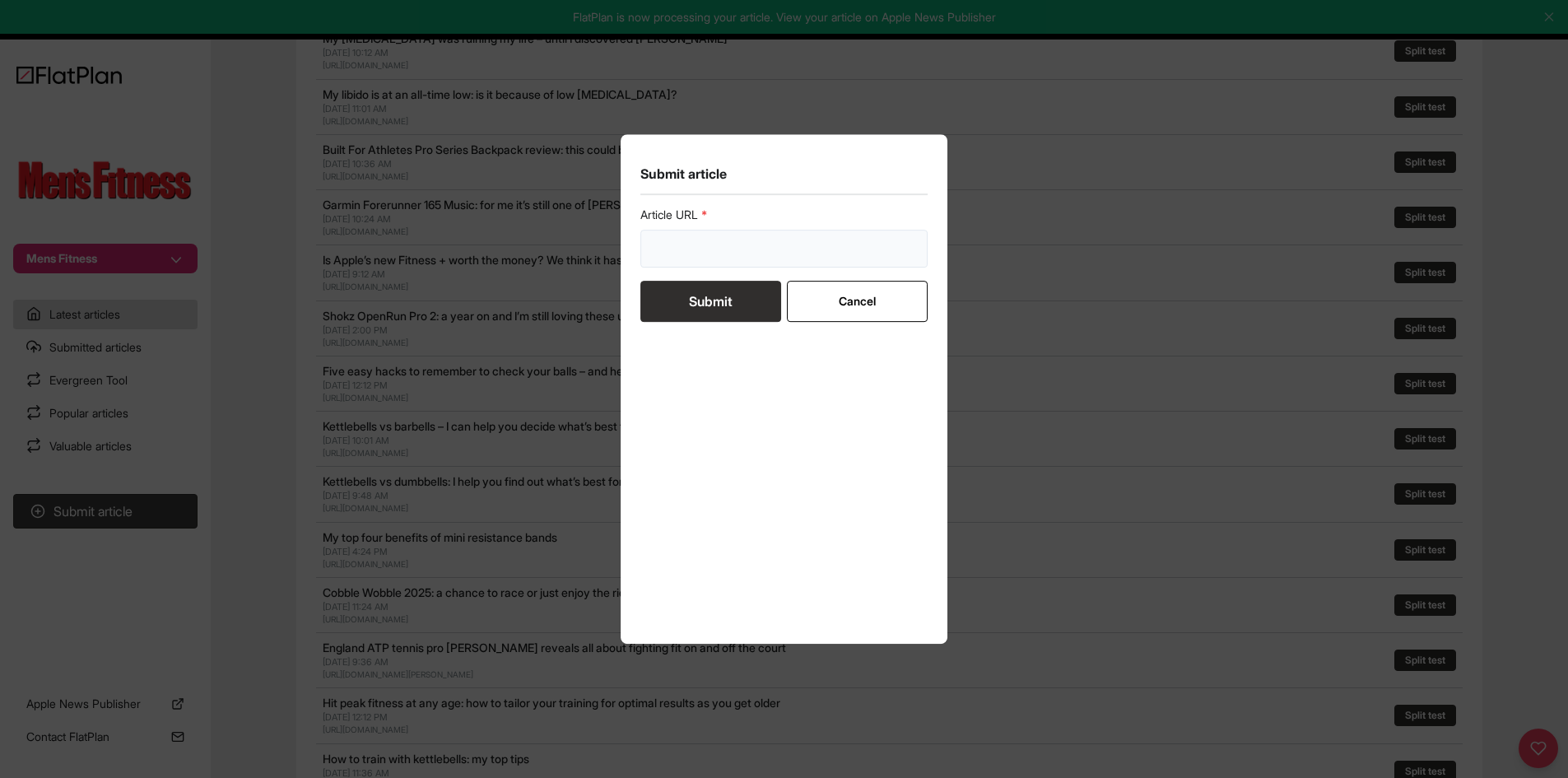
click at [697, 257] on input "url" at bounding box center [784, 249] width 288 height 38
paste input "[URL][DOMAIN_NAME]"
type input "[URL][DOMAIN_NAME]"
click at [705, 300] on button "Submit" at bounding box center [711, 302] width 141 height 41
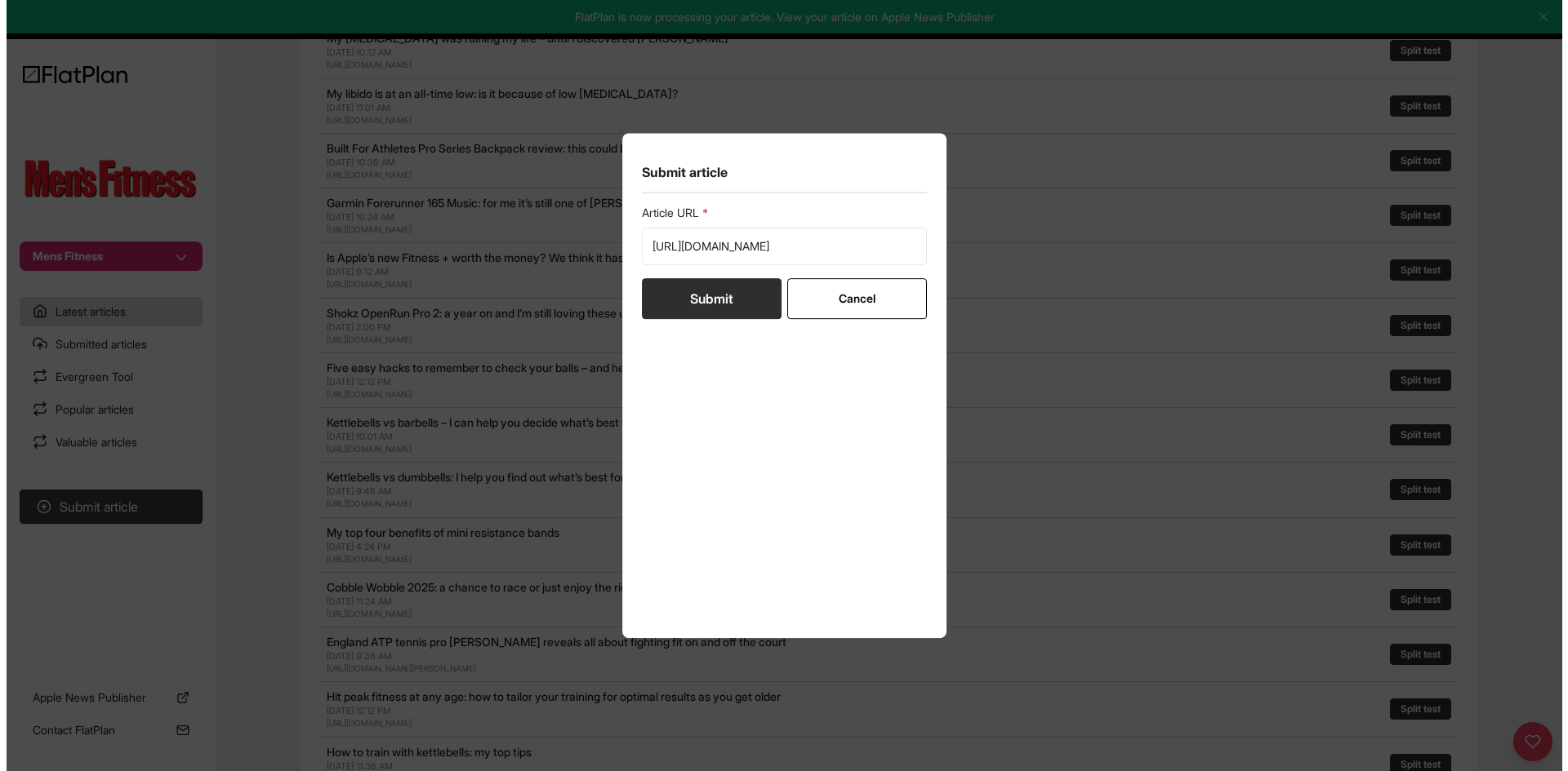
scroll to position [0, 0]
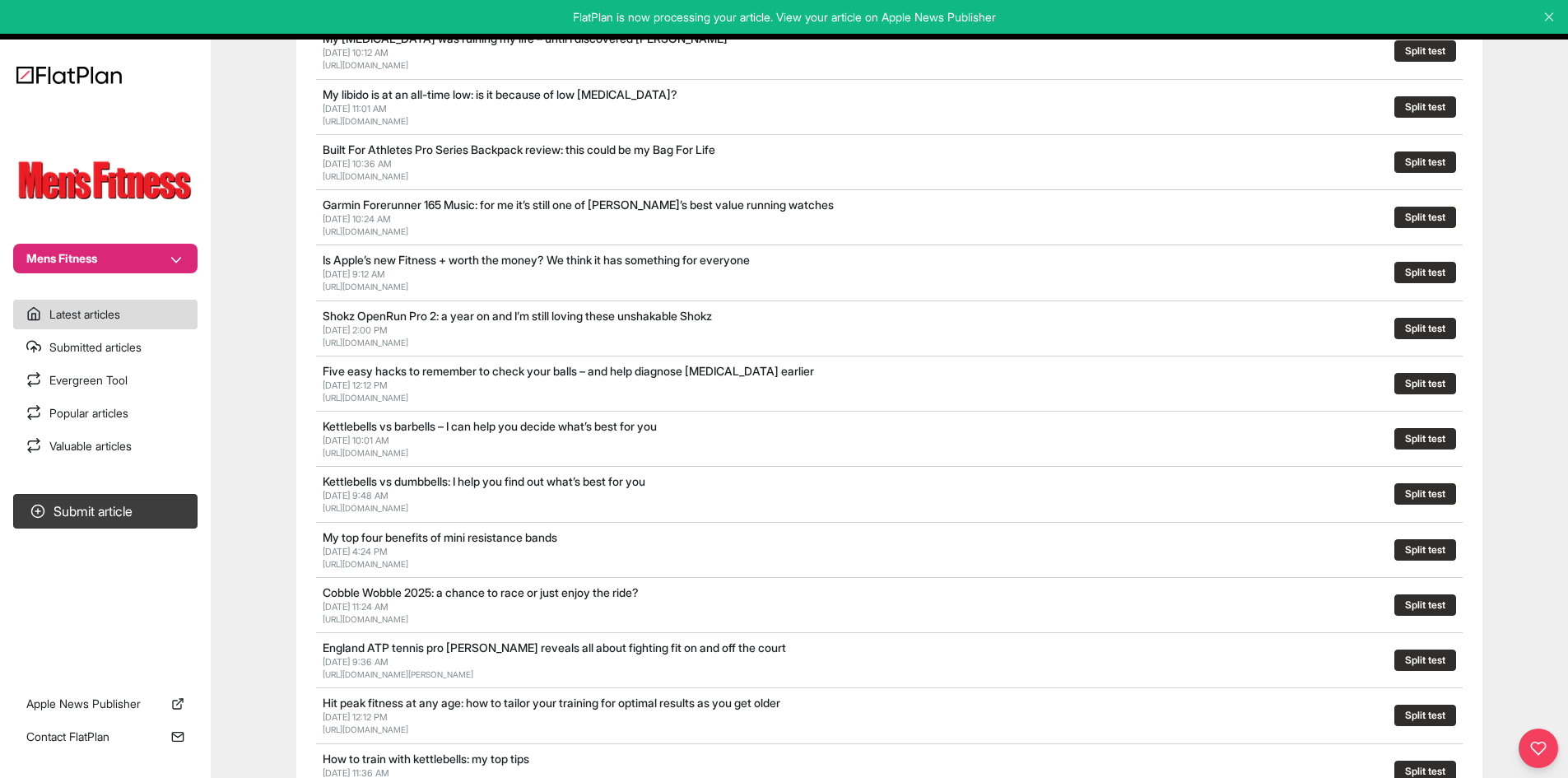
click at [78, 253] on button "Mens Fitness" at bounding box center [105, 258] width 184 height 30
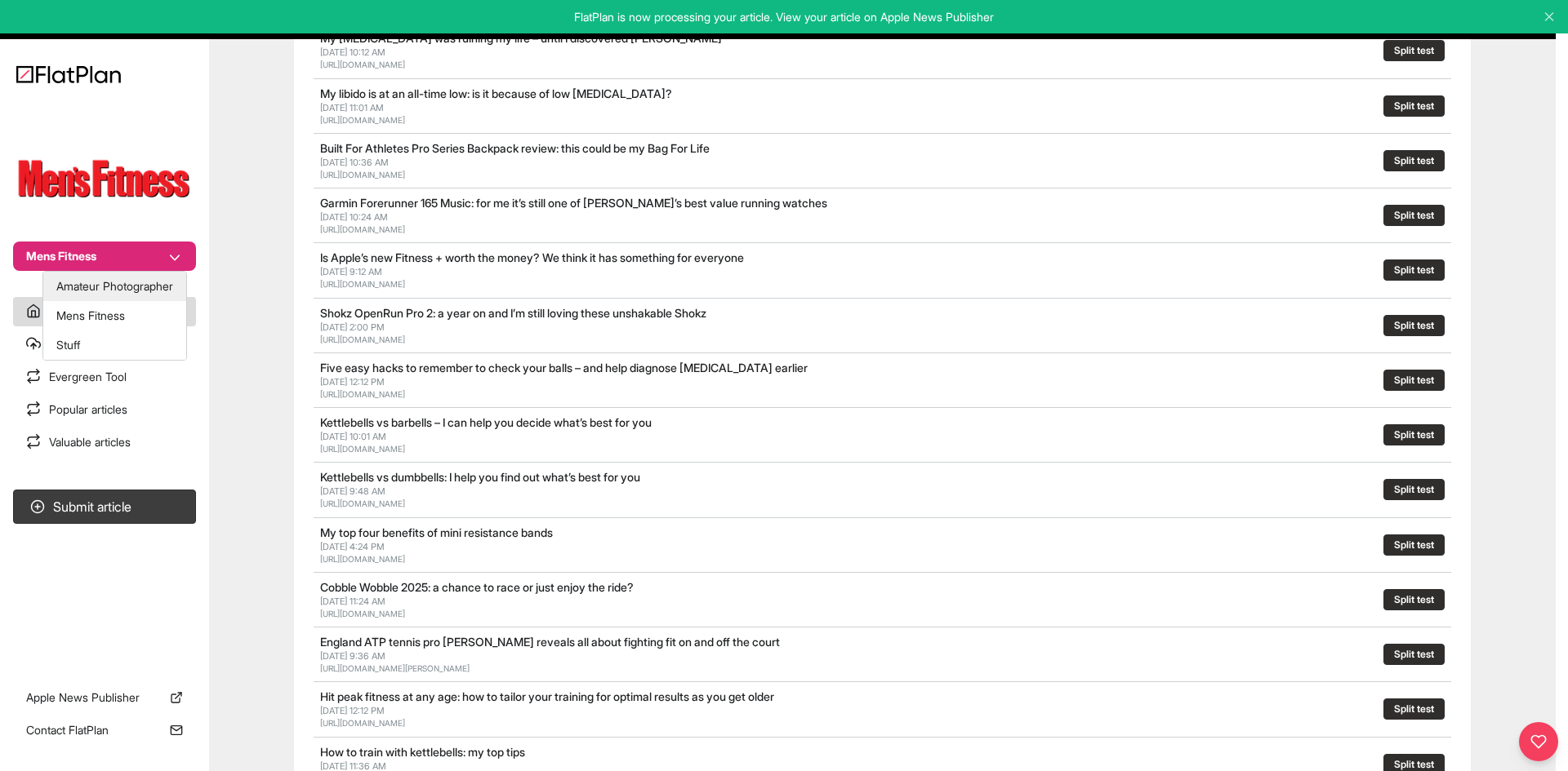
click at [80, 294] on button "Amateur Photographer" at bounding box center [115, 286] width 143 height 29
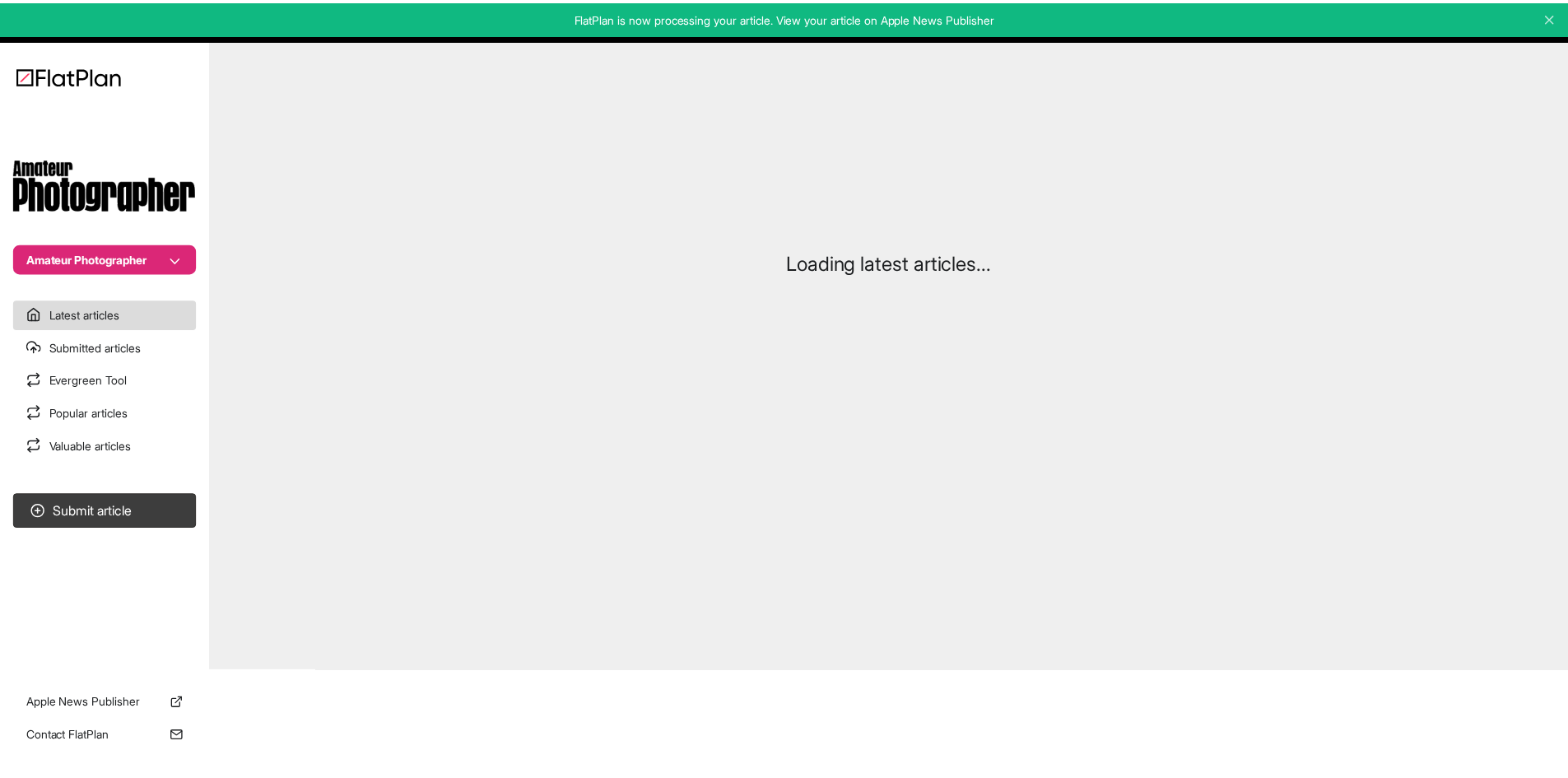
scroll to position [79, 0]
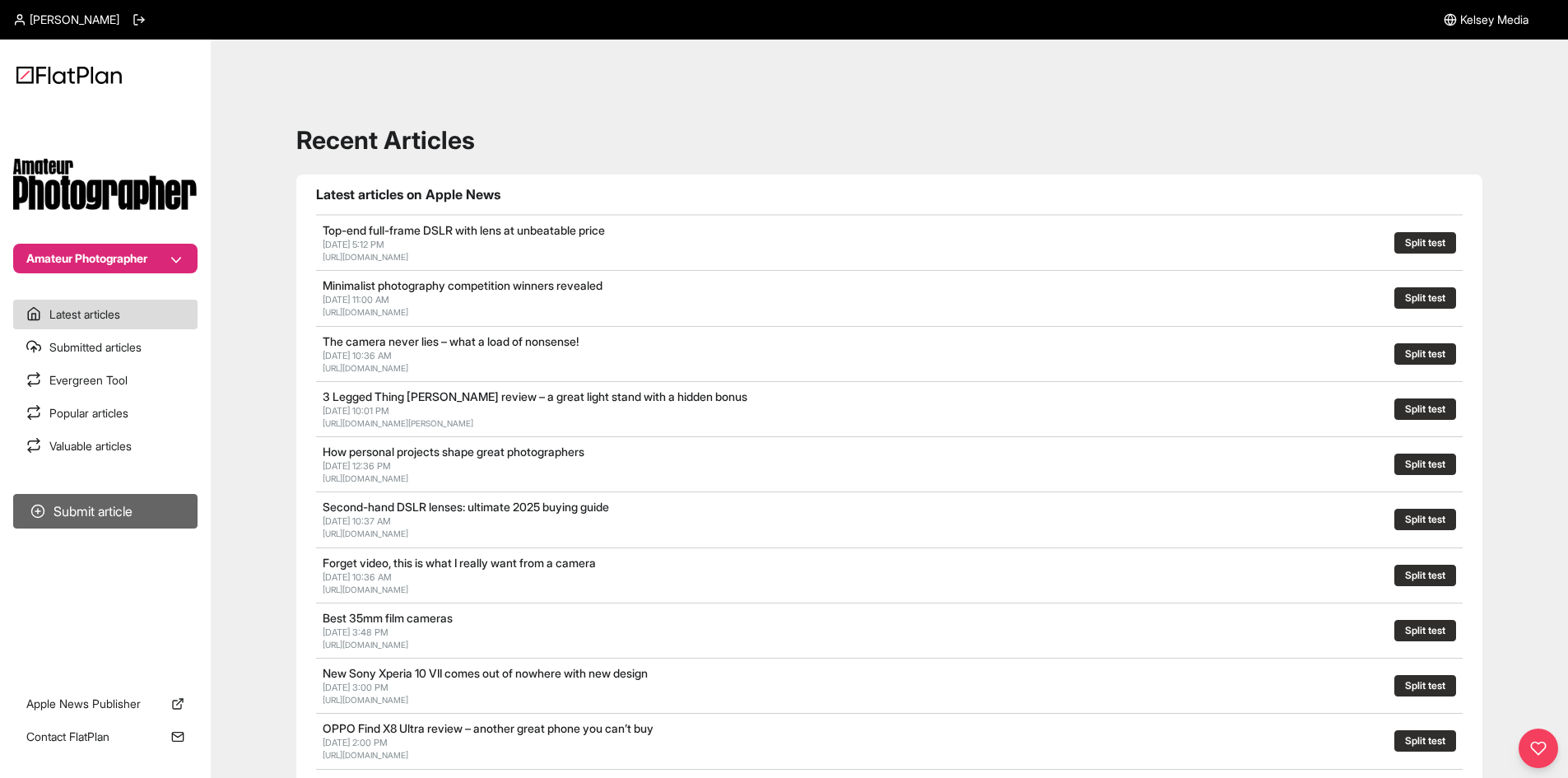
click at [115, 514] on button "Submit article" at bounding box center [105, 511] width 184 height 35
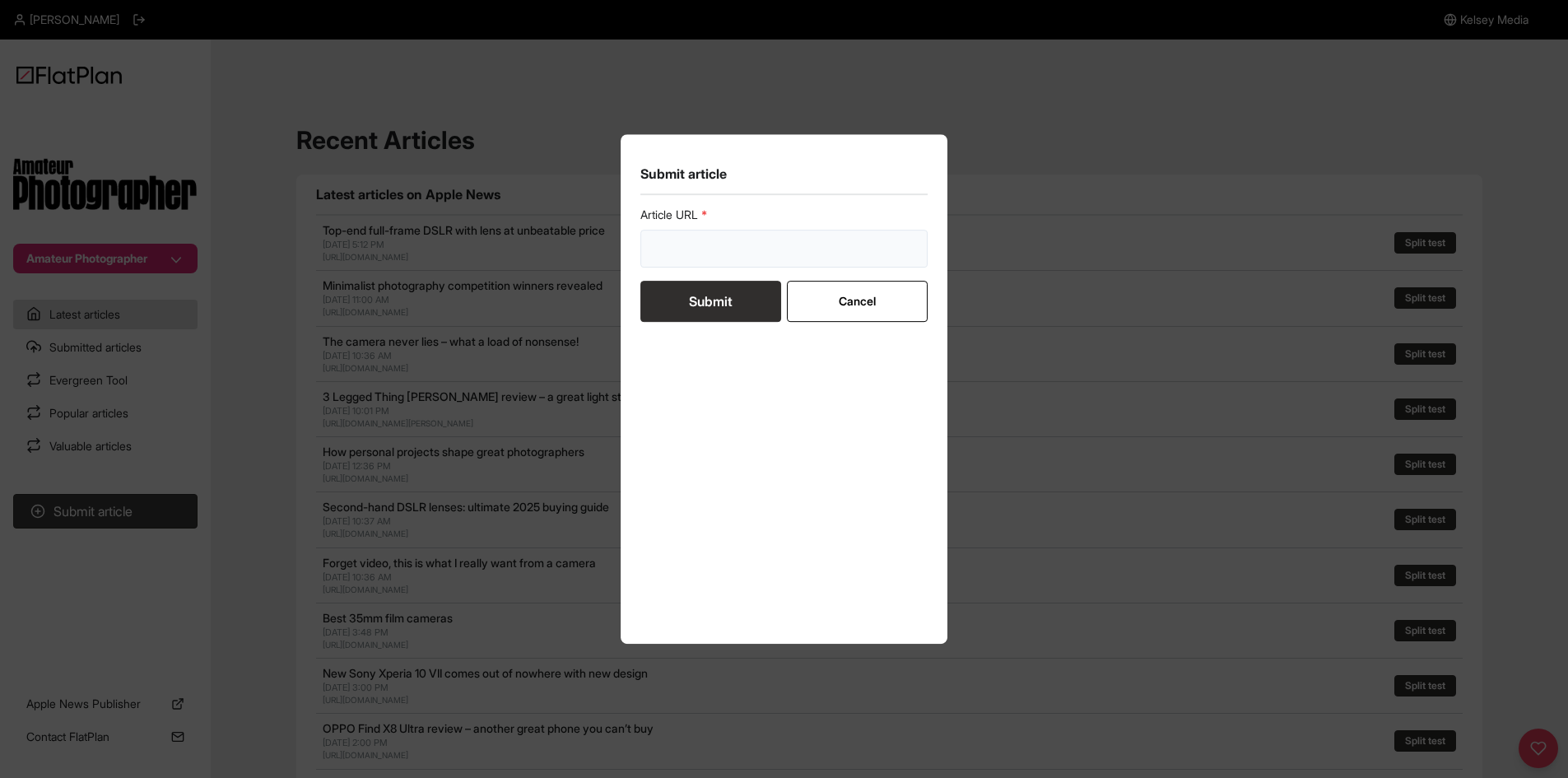
click at [668, 257] on input "url" at bounding box center [784, 249] width 288 height 38
paste input "[URL][DOMAIN_NAME]"
type input "https://amateurphotographer.com/buying-advice/best-full-frame-mirrorless-camera…"
click at [680, 295] on button "Submit" at bounding box center [711, 302] width 141 height 41
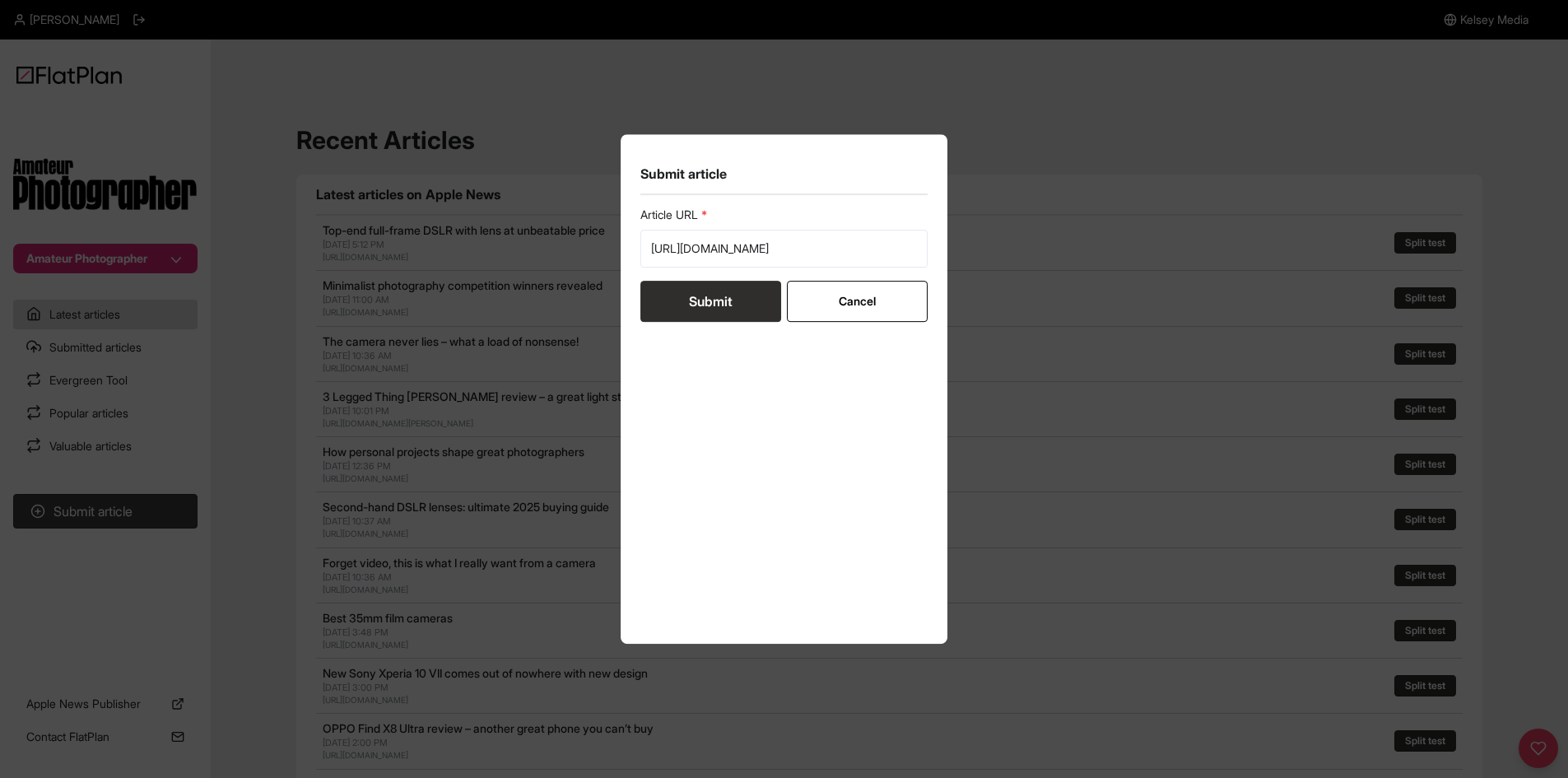
scroll to position [0, 0]
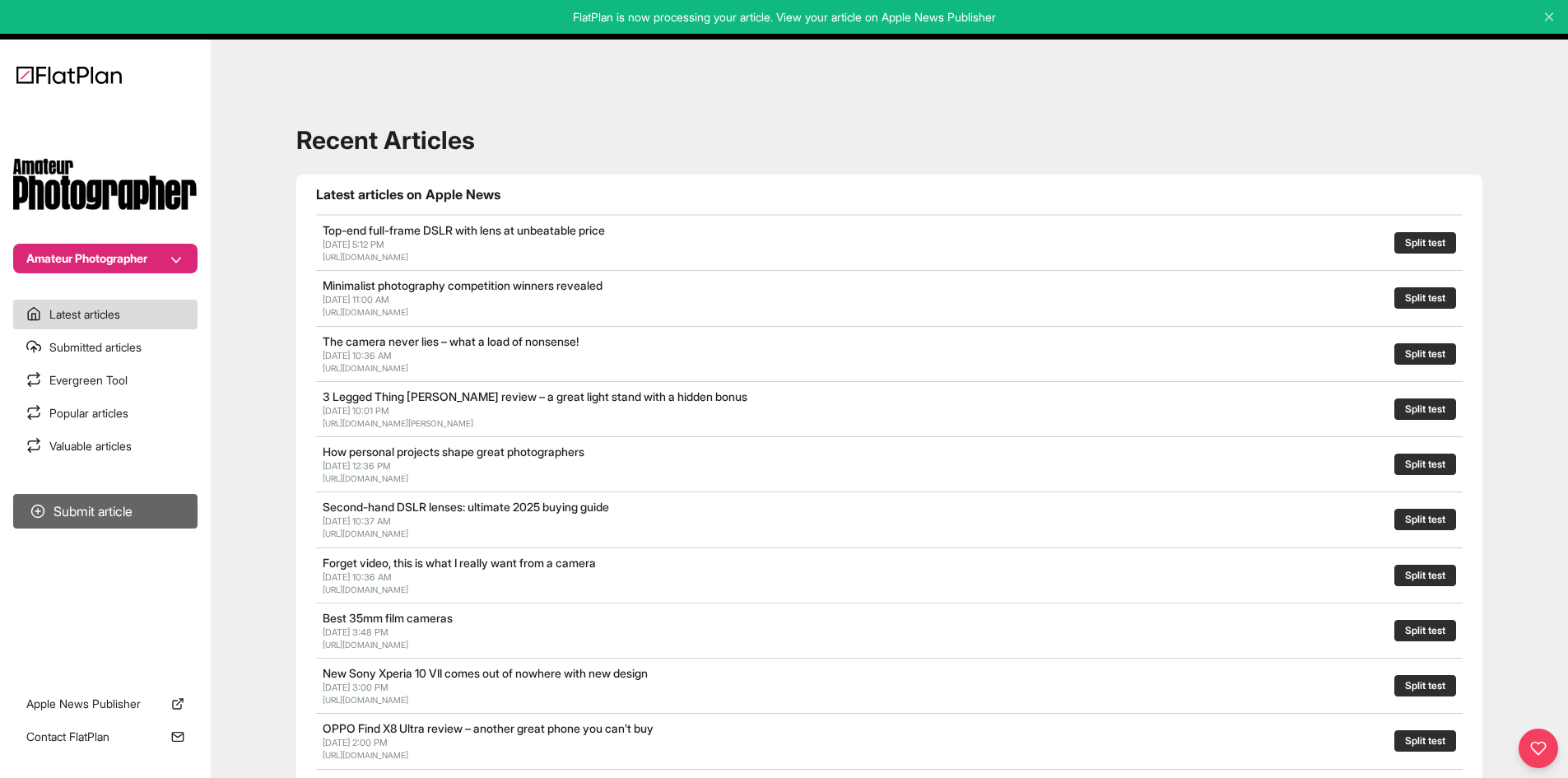
click at [149, 517] on button "Submit article" at bounding box center [105, 511] width 184 height 35
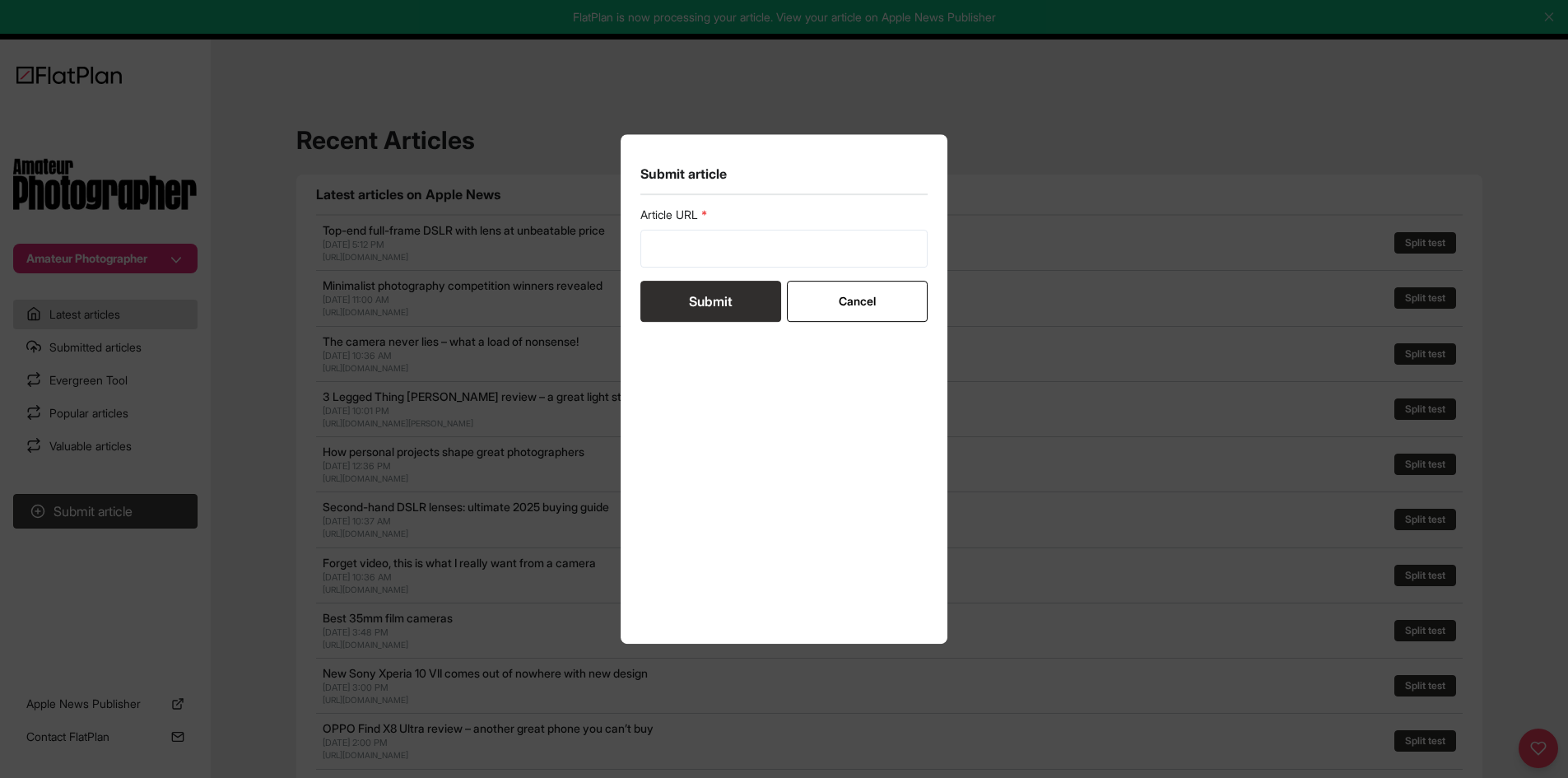
drag, startPoint x: 782, startPoint y: 271, endPoint x: 774, endPoint y: 266, distance: 9.4
click at [781, 271] on form "Article URL Submit Cancel" at bounding box center [784, 264] width 288 height 116
click at [767, 258] on input "url" at bounding box center [784, 249] width 288 height 38
paste input "https://amateurphotographer.com/latest/photo-news/lot-photography-advice-wrong/"
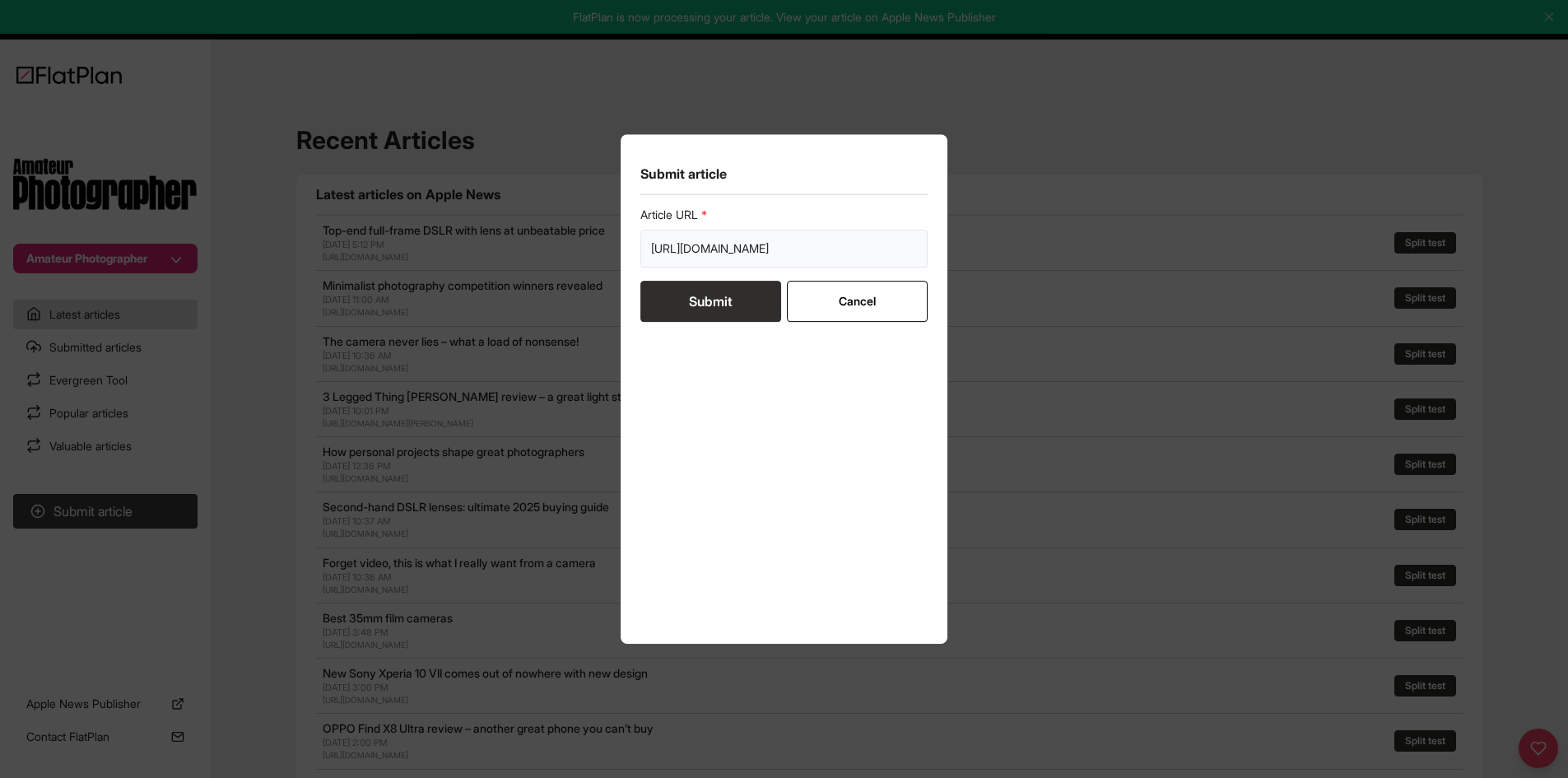
type input "https://amateurphotographer.com/latest/photo-news/lot-photography-advice-wrong/"
click at [717, 314] on button "Submit" at bounding box center [711, 302] width 141 height 41
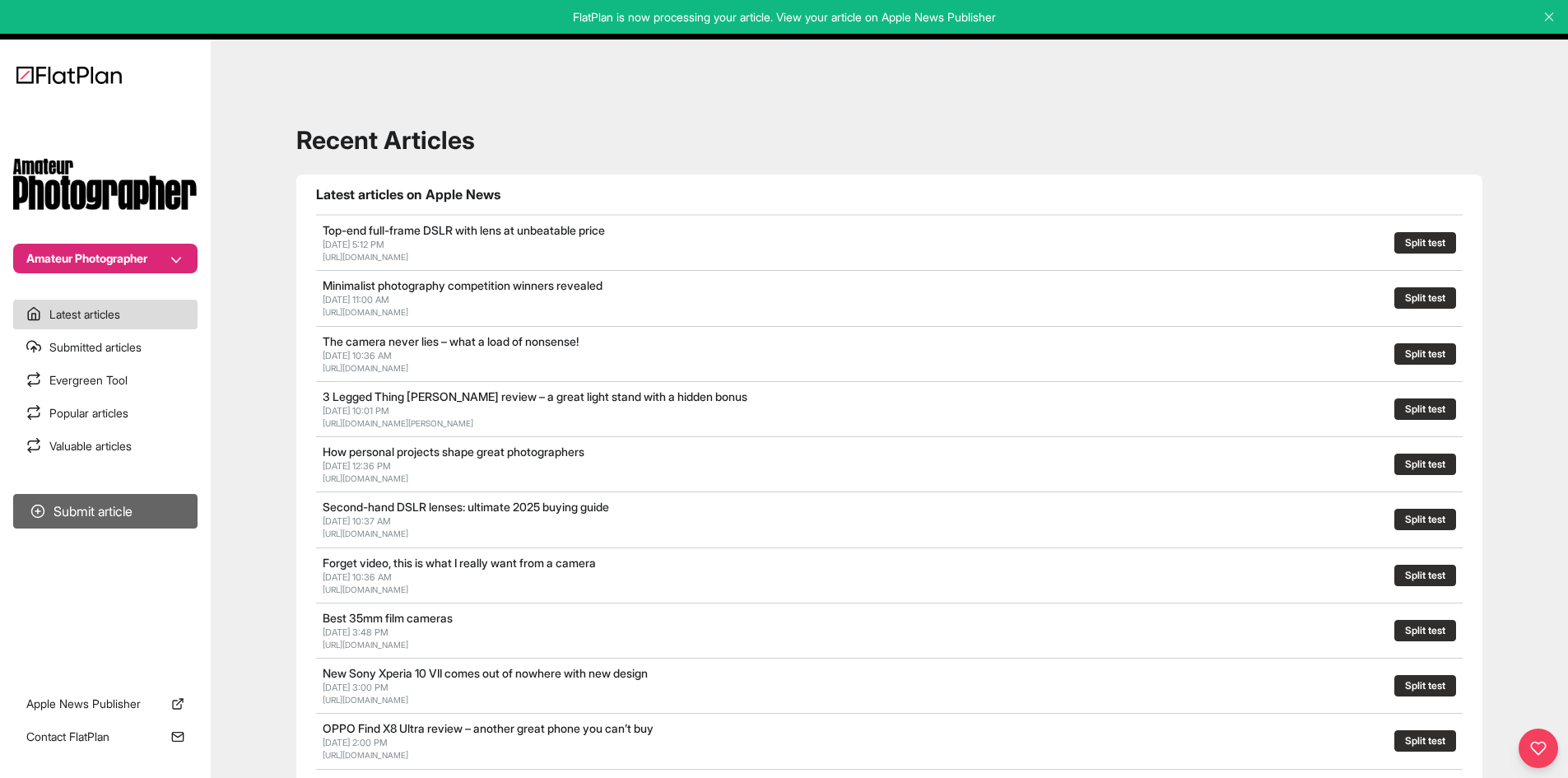
click at [189, 501] on button "Submit article" at bounding box center [105, 511] width 184 height 35
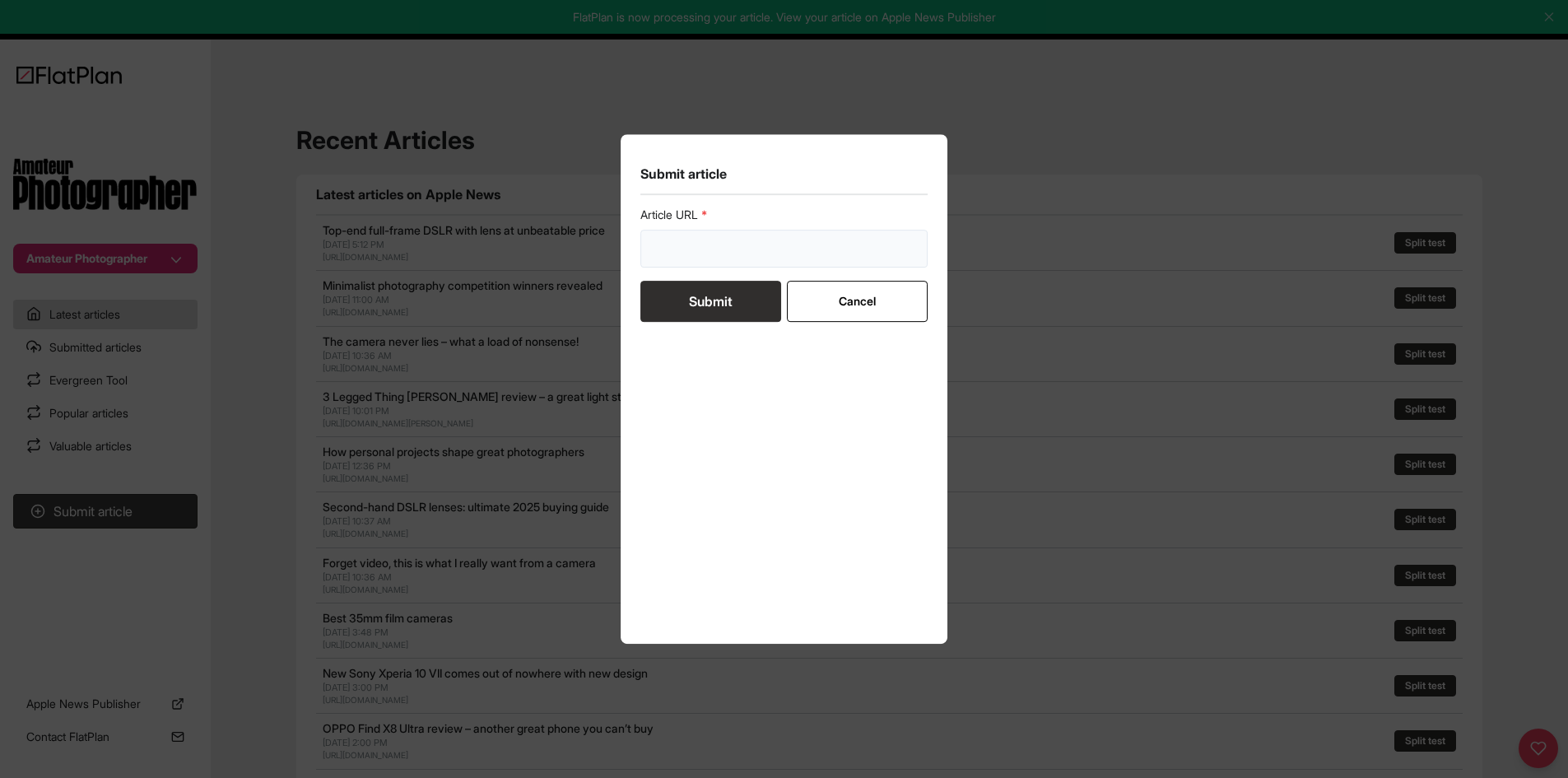
click at [753, 262] on input "url" at bounding box center [784, 249] width 288 height 38
paste input "https://amateurphotographer.com/technique/ways-to-make-money-from-photography/"
type input "https://amateurphotographer.com/technique/ways-to-make-money-from-photography/"
click at [732, 290] on button "Submit" at bounding box center [711, 302] width 141 height 41
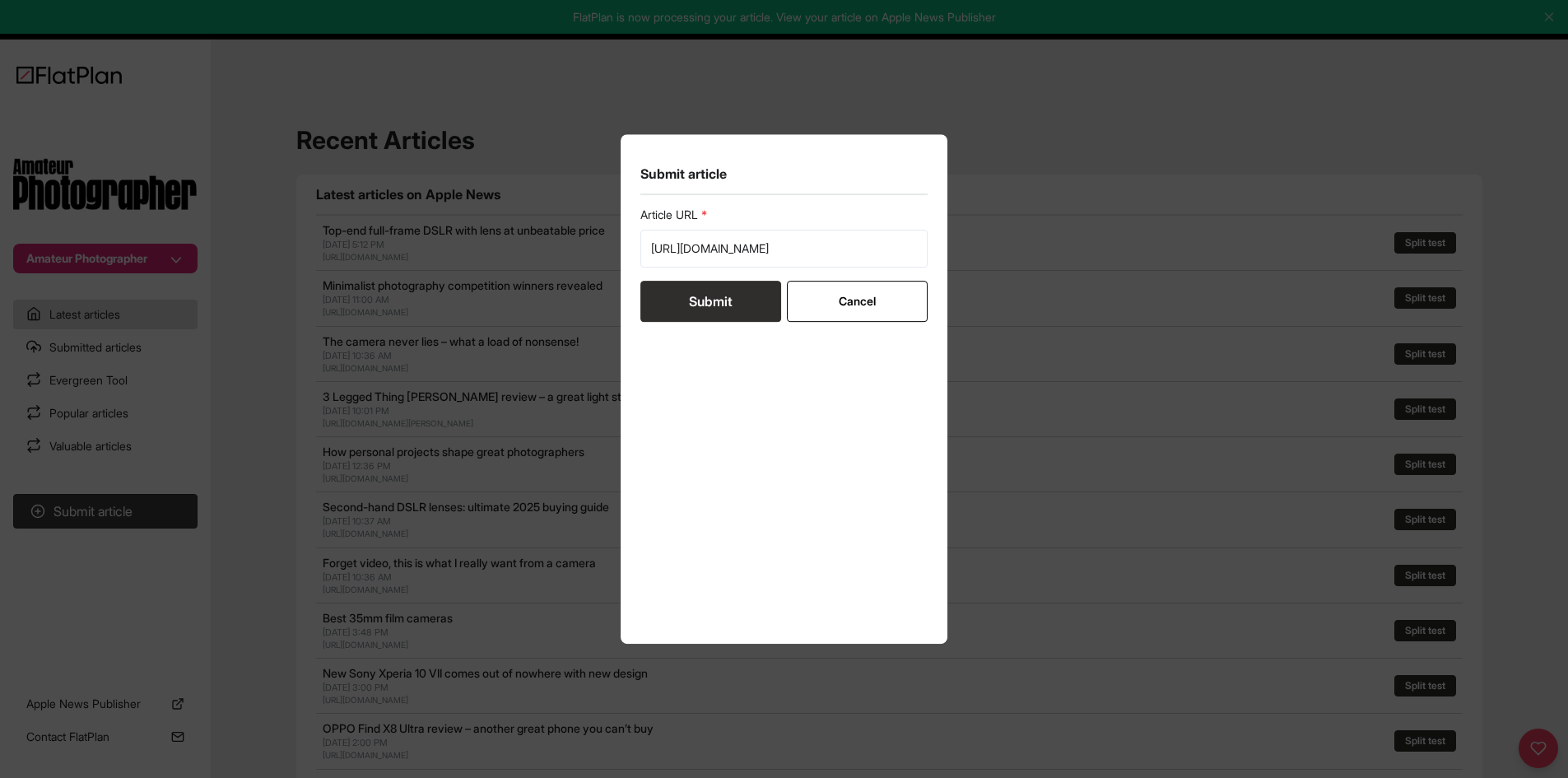
scroll to position [0, 0]
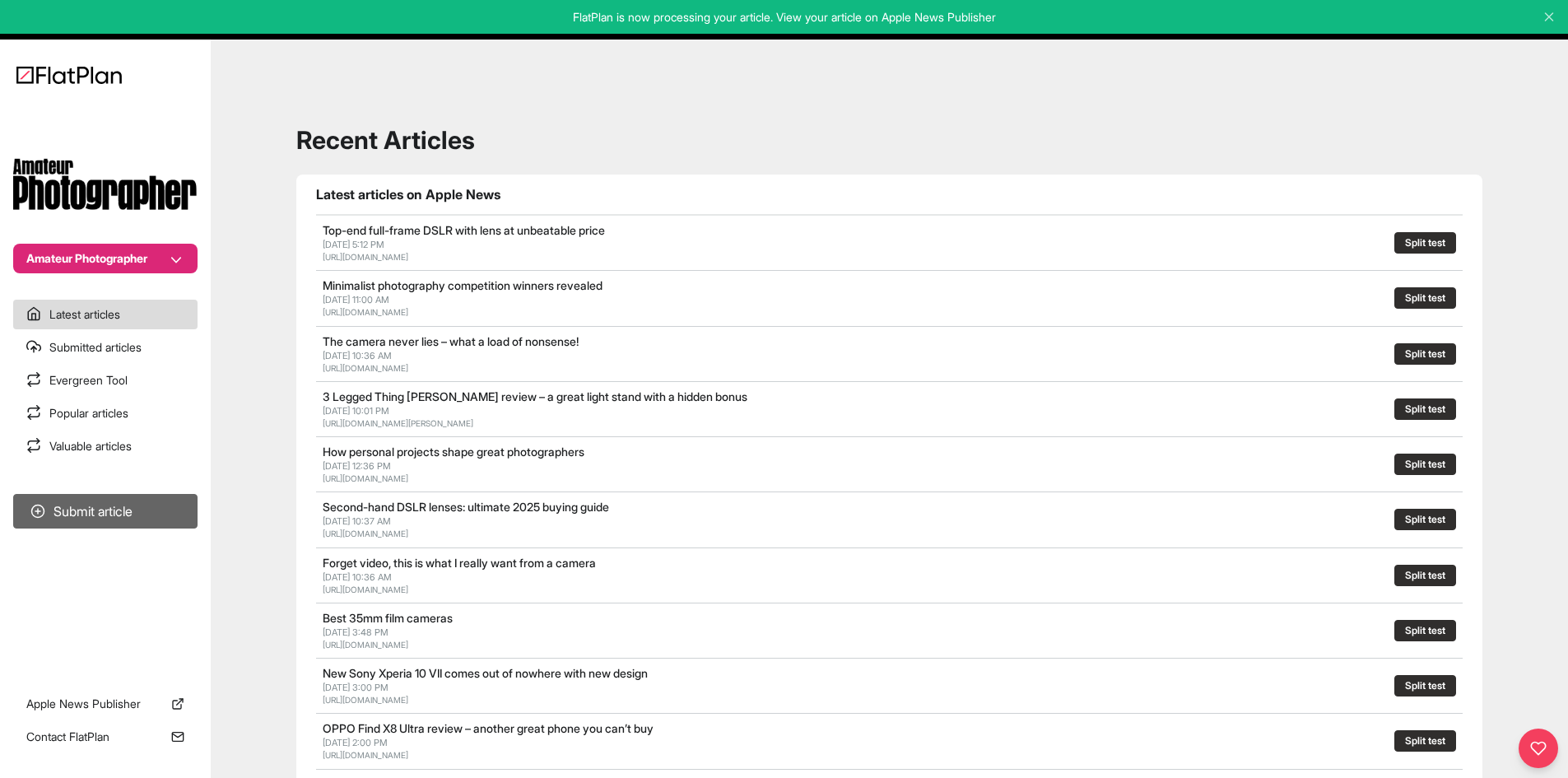
click at [98, 504] on button "Submit article" at bounding box center [105, 511] width 184 height 35
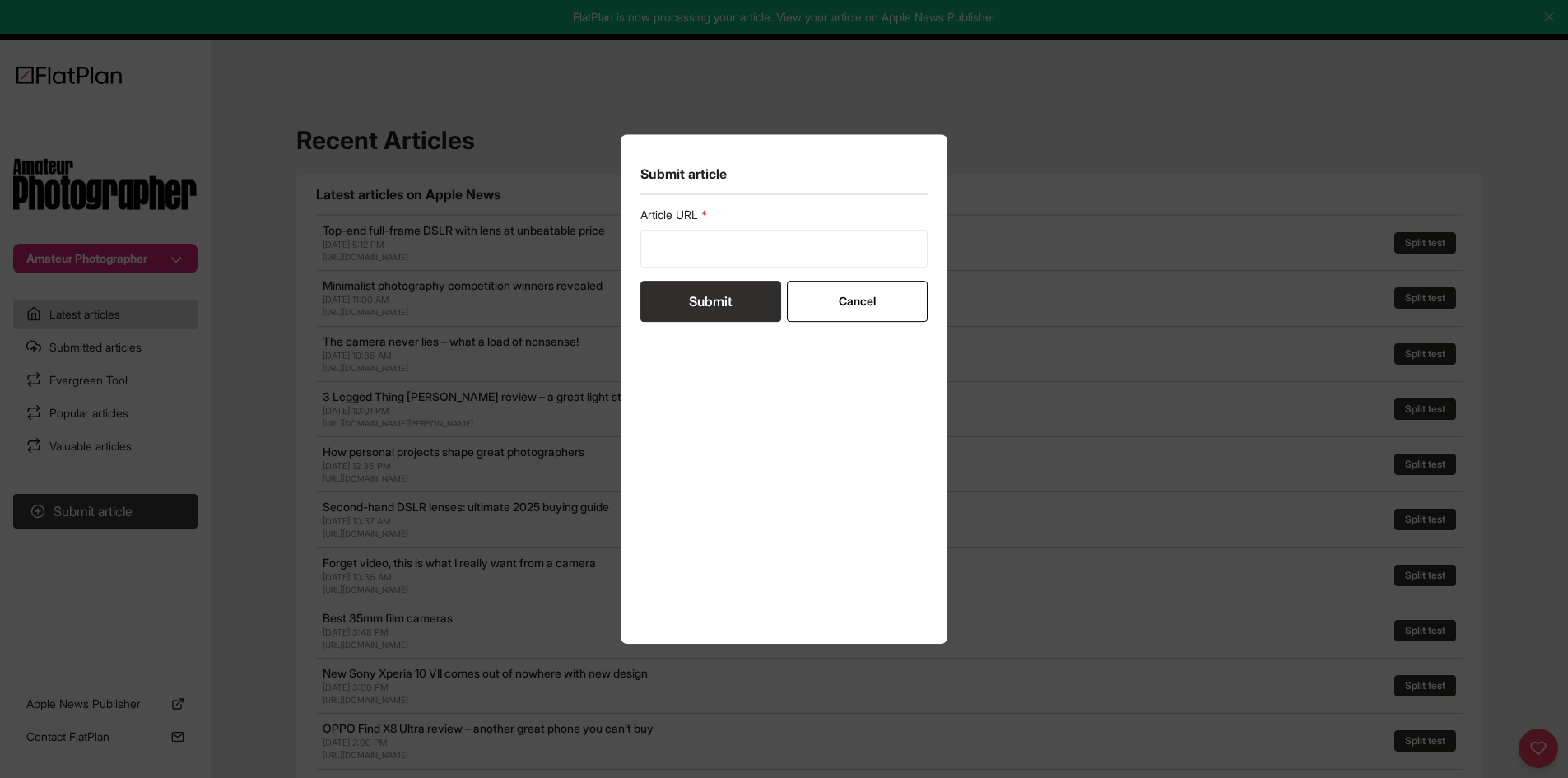
click at [835, 225] on div "Article URL" at bounding box center [784, 237] width 288 height 61
click at [821, 249] on input "url" at bounding box center [784, 249] width 288 height 38
paste input "https://amateurphotographer.com/latest/photo-news/out-of-this-world-images-win-…"
type input "https://amateurphotographer.com/latest/photo-news/out-of-this-world-images-win-…"
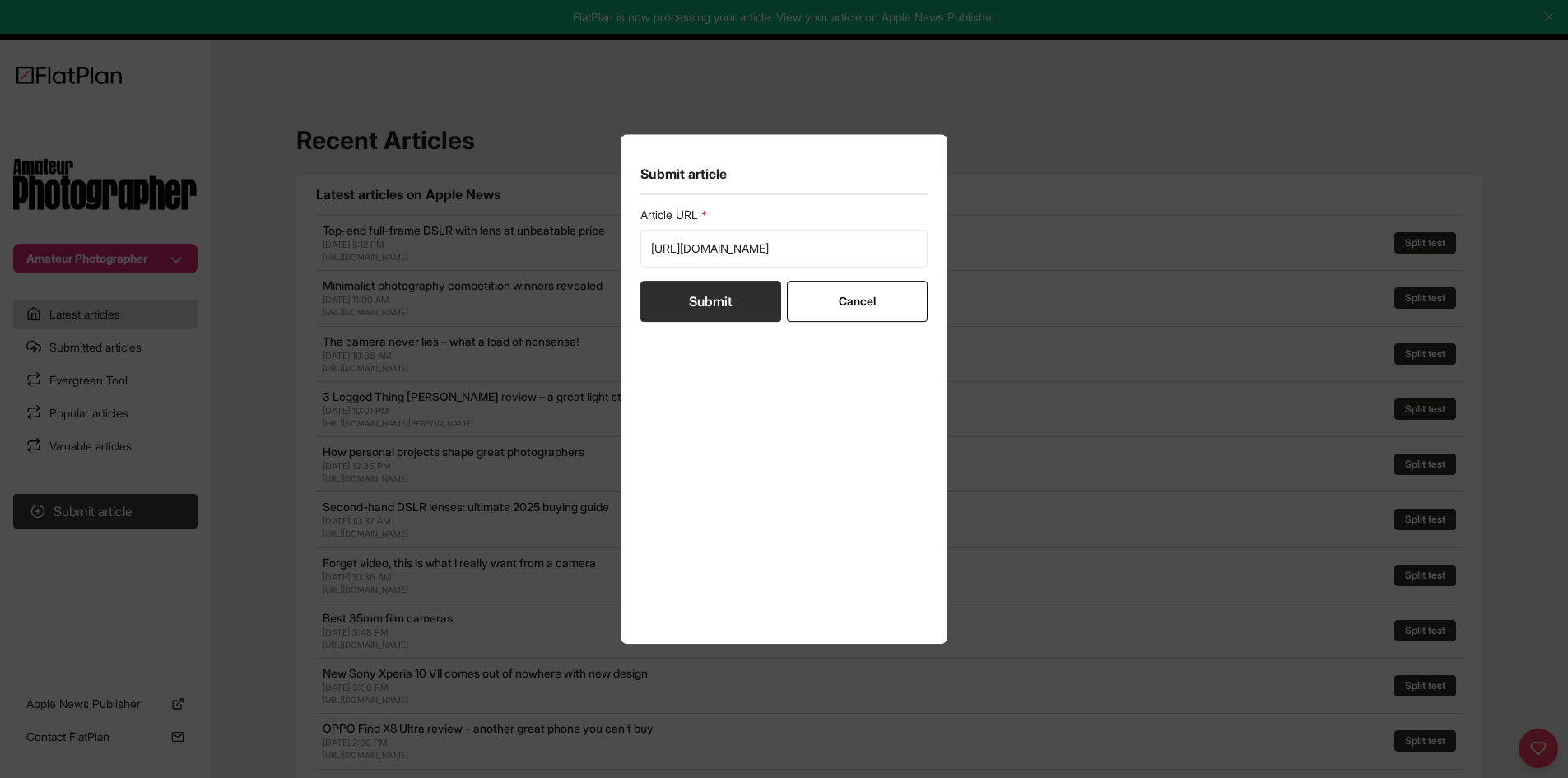
scroll to position [0, 0]
click at [738, 293] on button "Submit" at bounding box center [711, 302] width 141 height 41
